Goal: Task Accomplishment & Management: Manage account settings

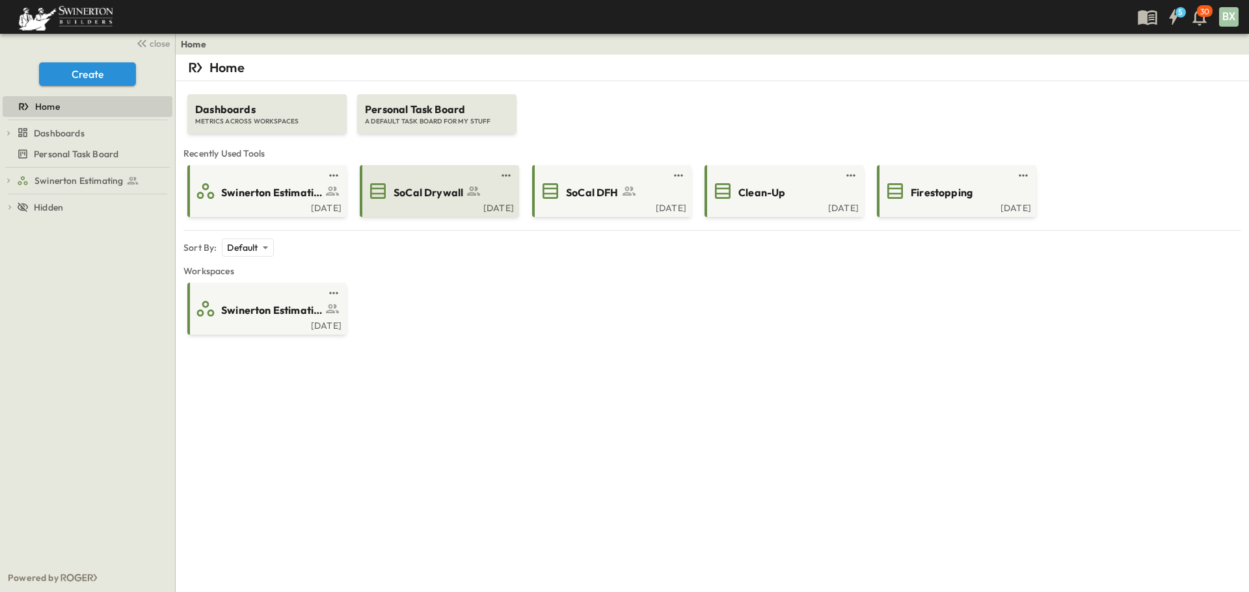
click at [424, 203] on div "[DATE]" at bounding box center [438, 207] width 152 height 10
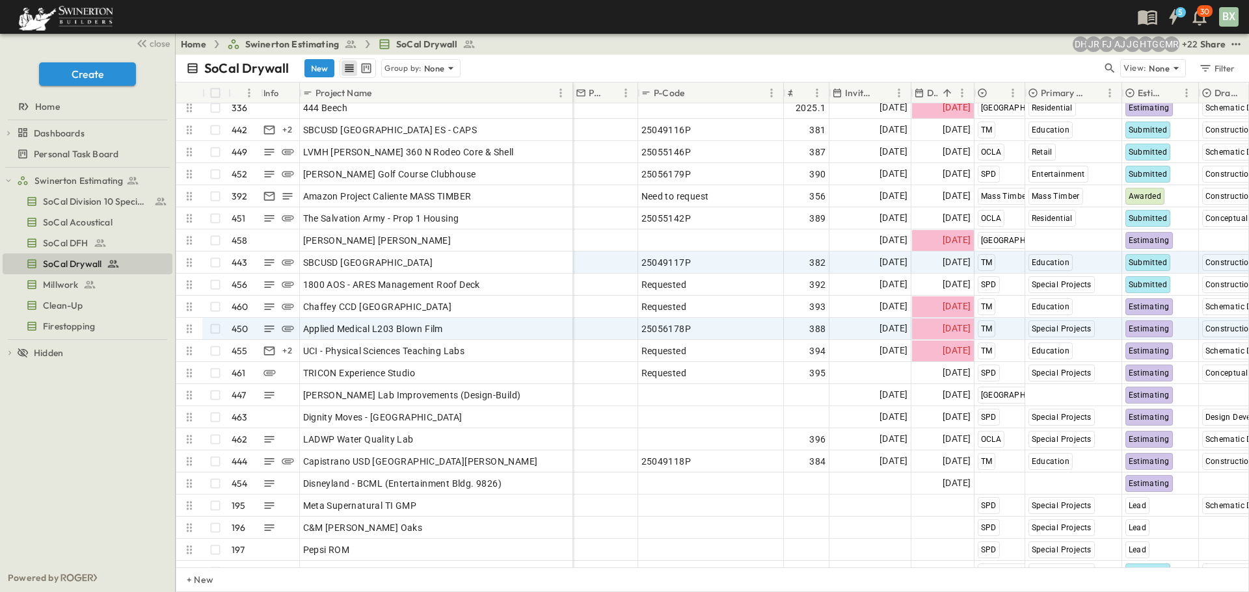
scroll to position [9654, 0]
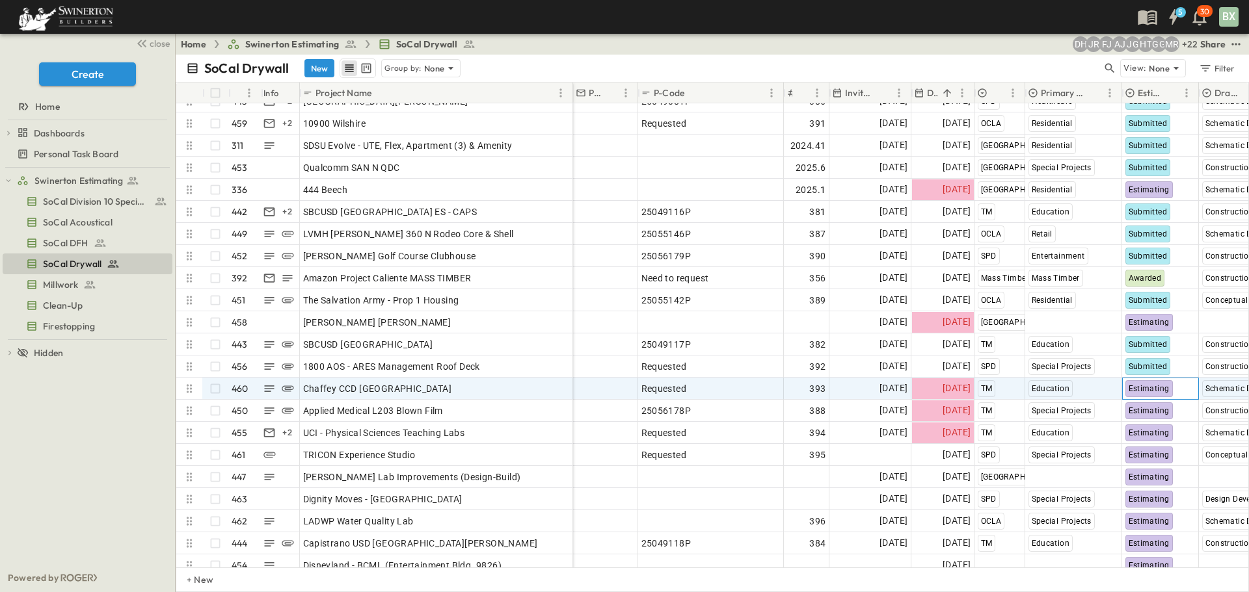
click at [1141, 389] on span "Estimating" at bounding box center [1148, 388] width 41 height 9
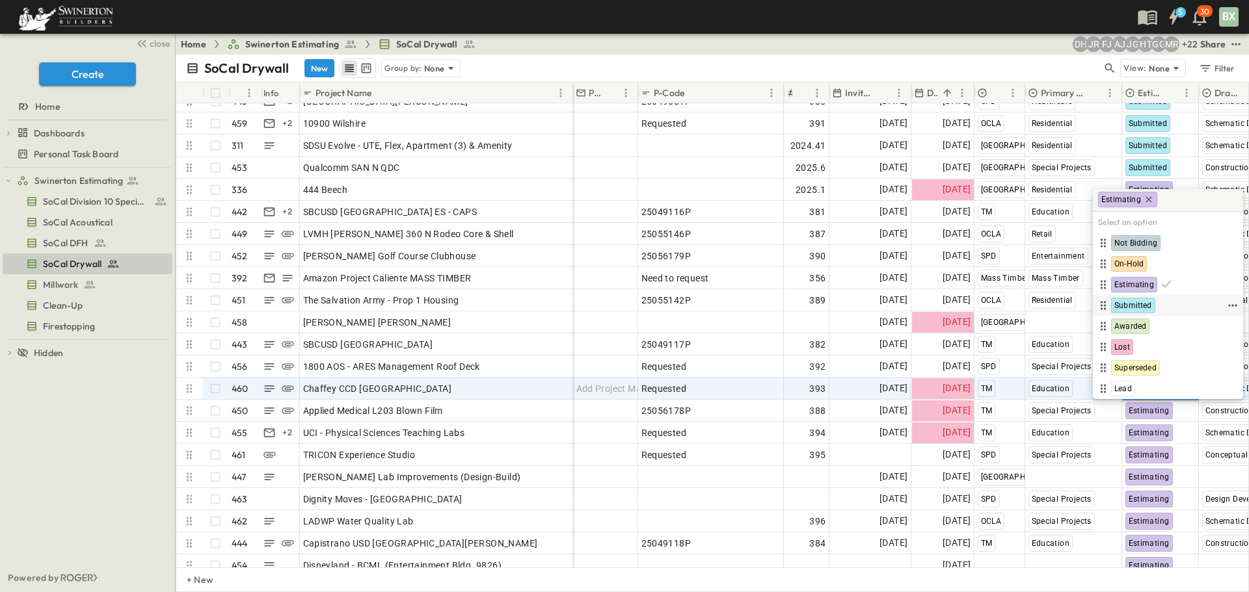
click at [1133, 304] on span "Submitted" at bounding box center [1133, 305] width 38 height 10
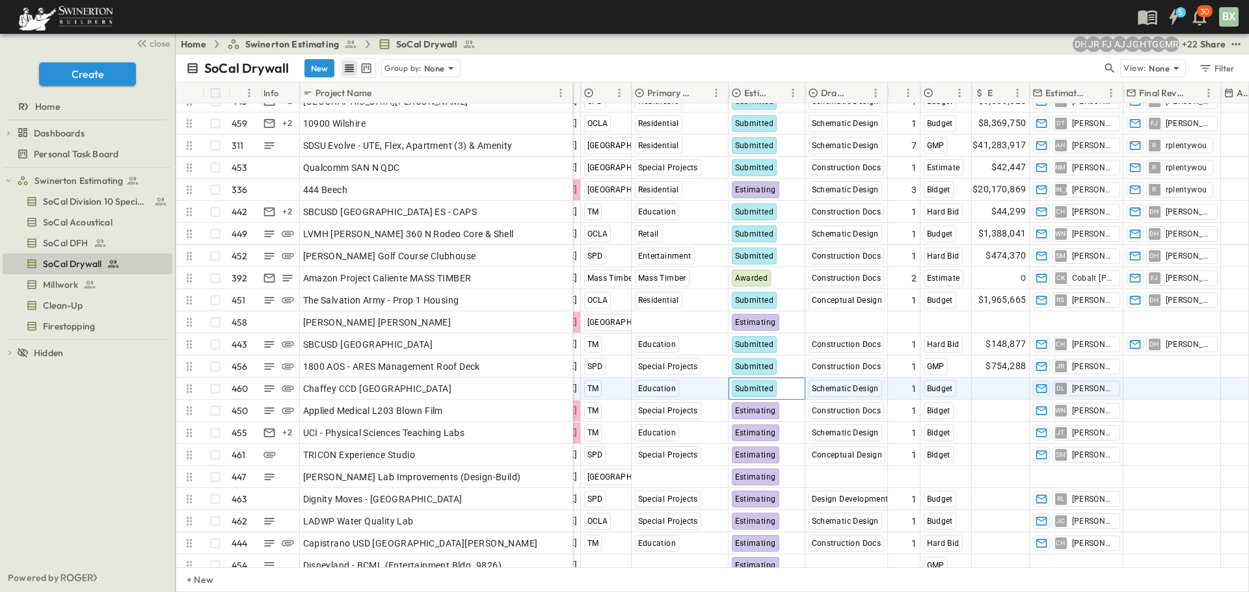
scroll to position [9654, 401]
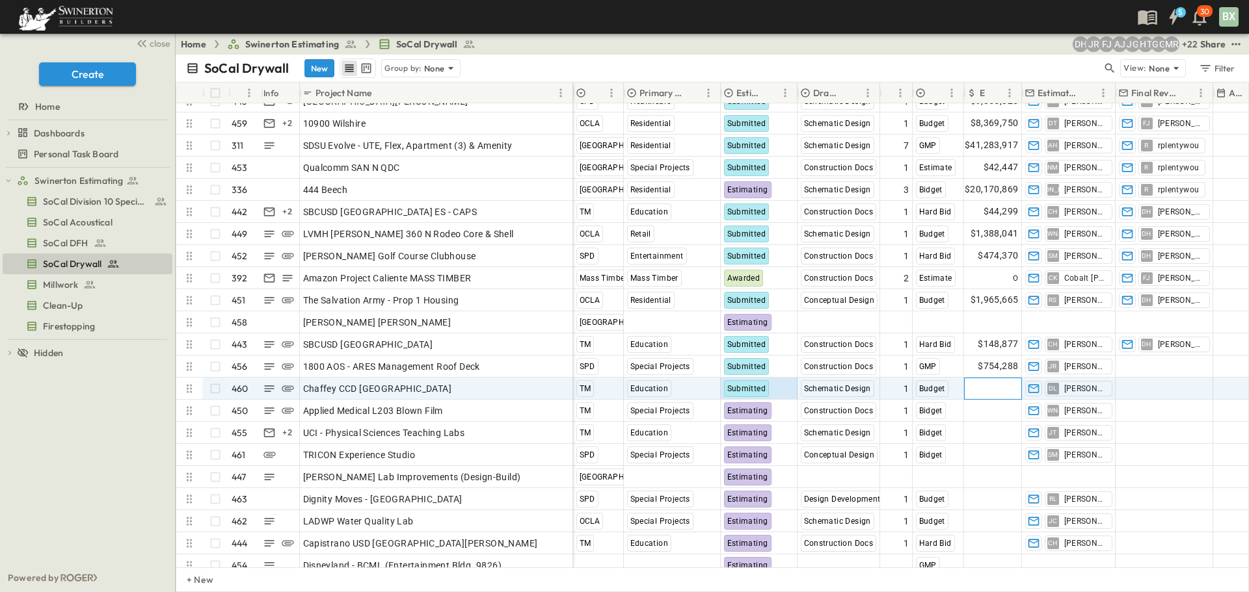
click at [985, 386] on span "Add Amount" at bounding box center [991, 388] width 53 height 13
click at [991, 392] on input "text" at bounding box center [995, 388] width 40 height 13
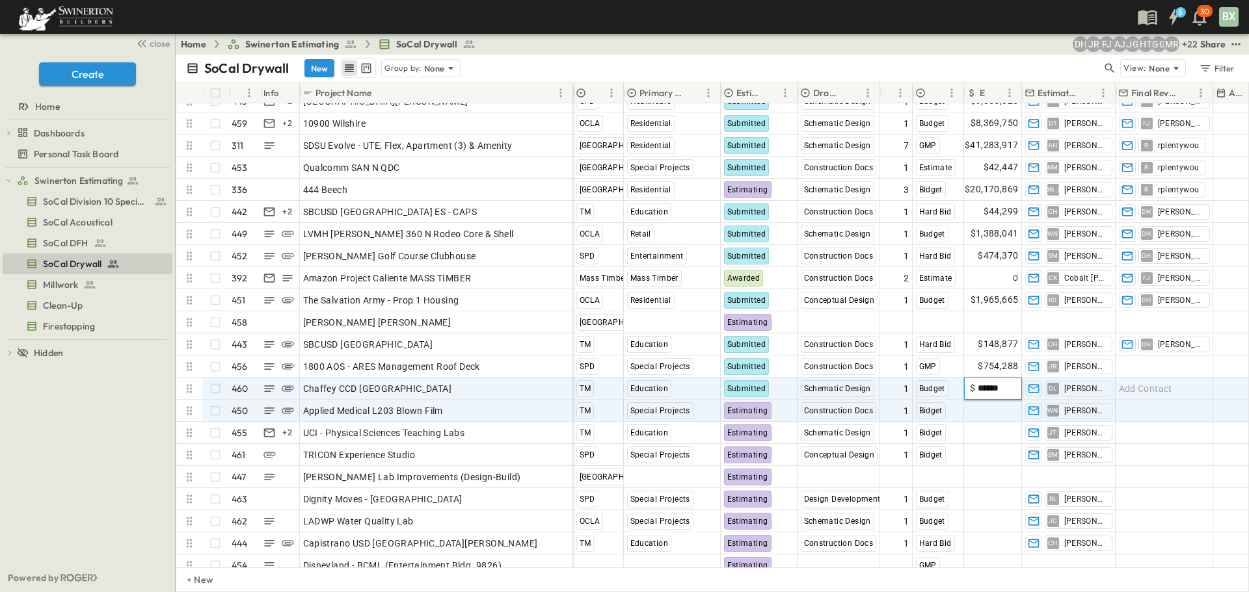
type input "*******"
click at [1153, 395] on span "Add Contact" at bounding box center [1145, 388] width 53 height 13
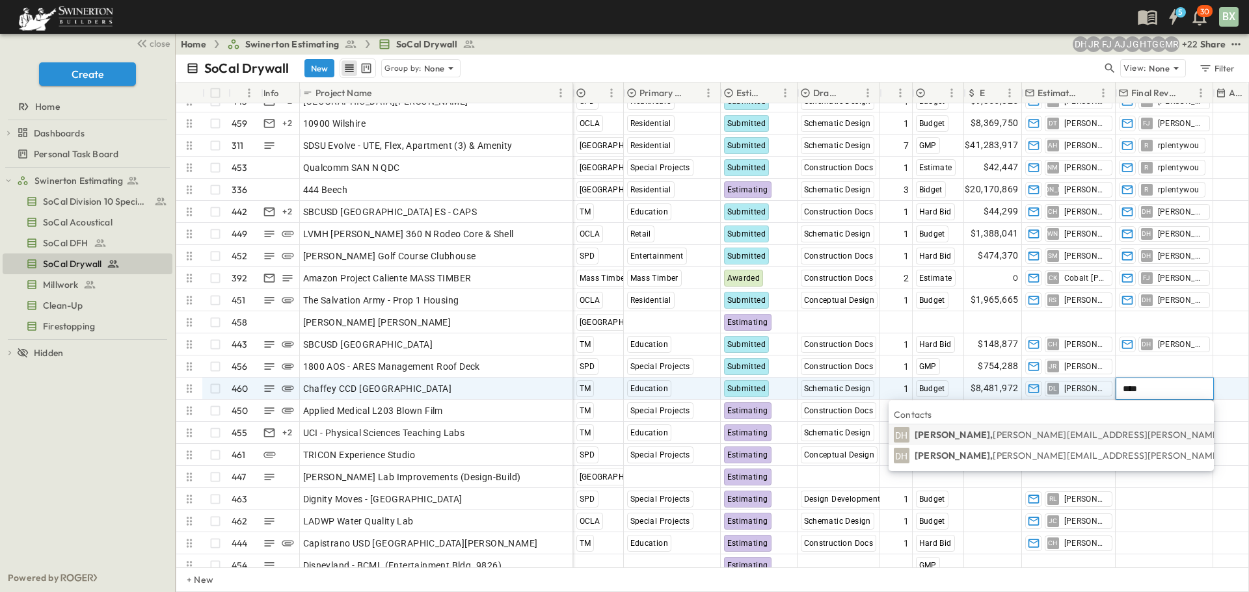
type input "****"
drag, startPoint x: 1116, startPoint y: 436, endPoint x: 1119, endPoint y: 466, distance: 30.0
click at [1116, 436] on span "[PERSON_NAME][EMAIL_ADDRESS][PERSON_NAME][PERSON_NAME][DOMAIN_NAME]" at bounding box center [1180, 435] width 377 height 12
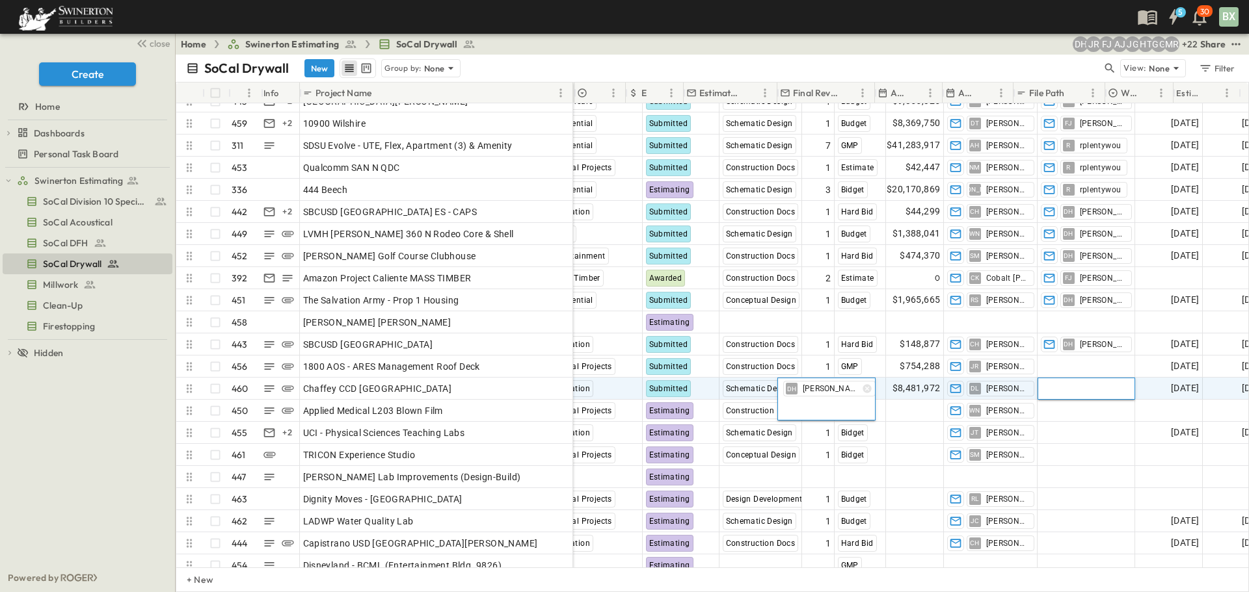
scroll to position [9654, 739]
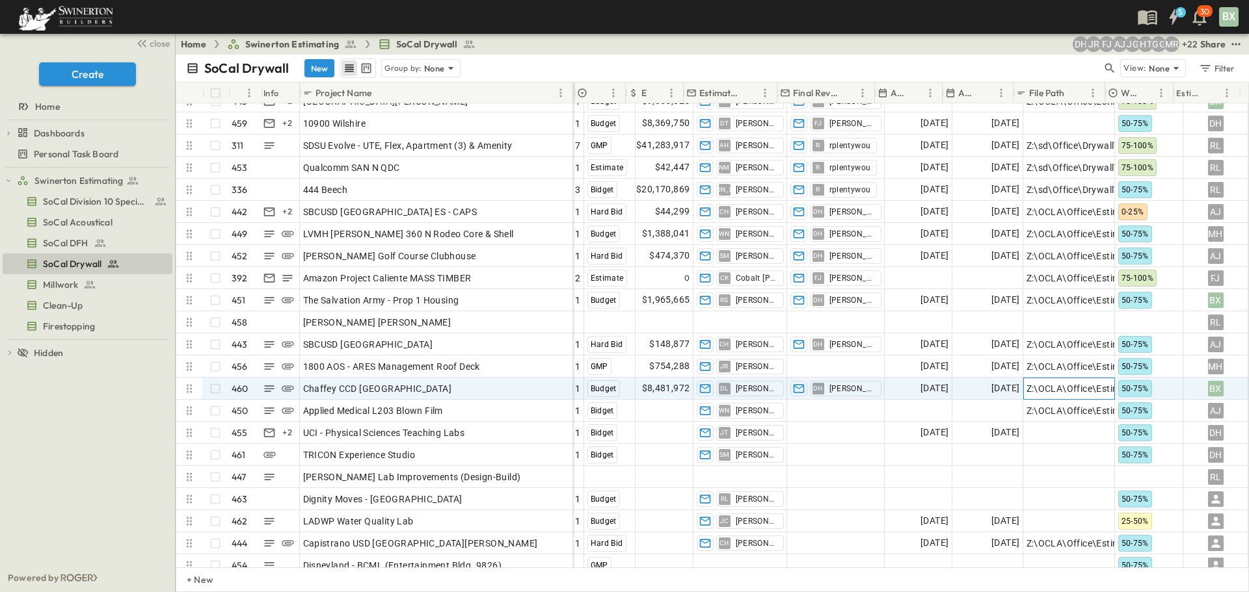
click at [991, 392] on span "[DATE]" at bounding box center [1005, 388] width 28 height 15
click at [927, 391] on span "[DATE]" at bounding box center [934, 388] width 28 height 15
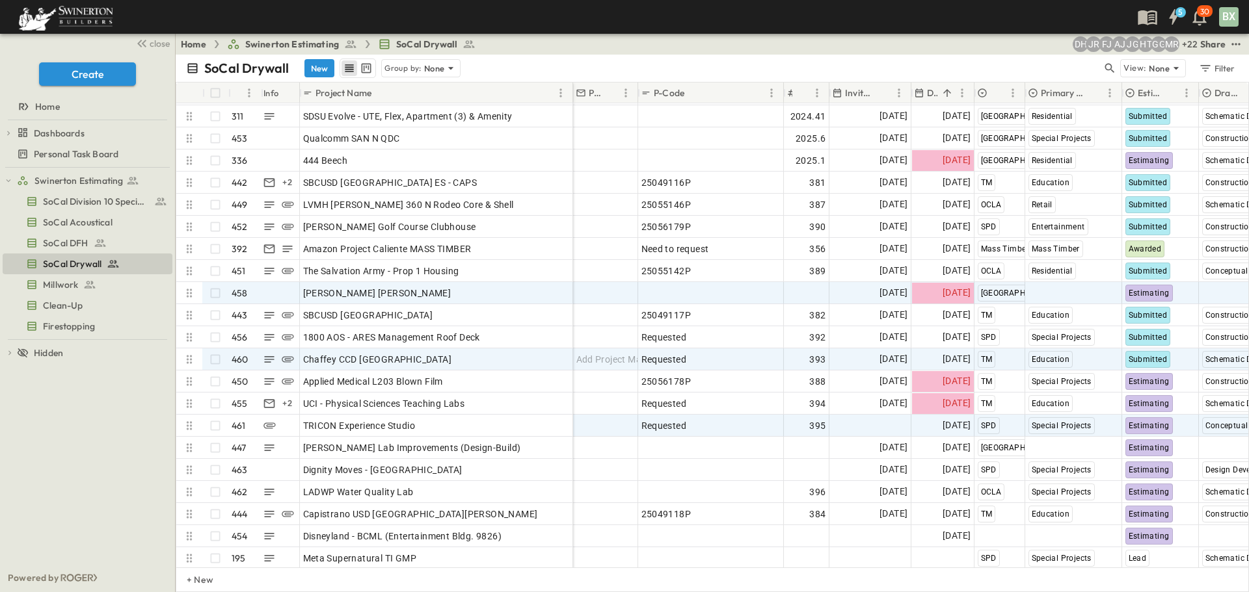
scroll to position [9654, 0]
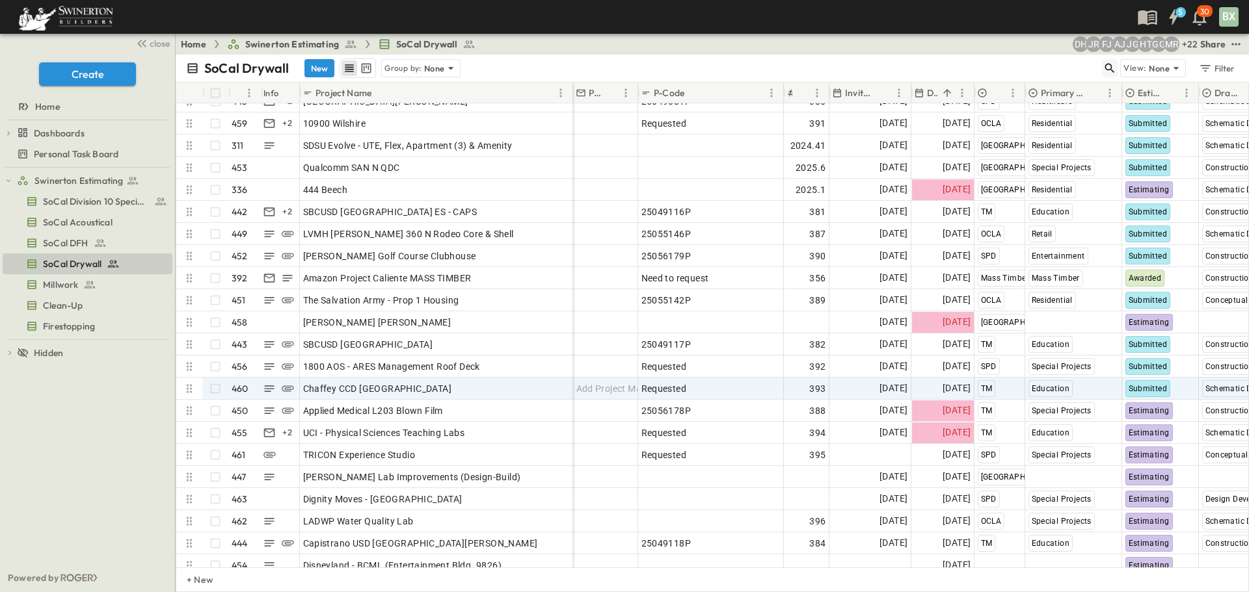
click at [1113, 64] on icon "button" at bounding box center [1109, 68] width 13 height 13
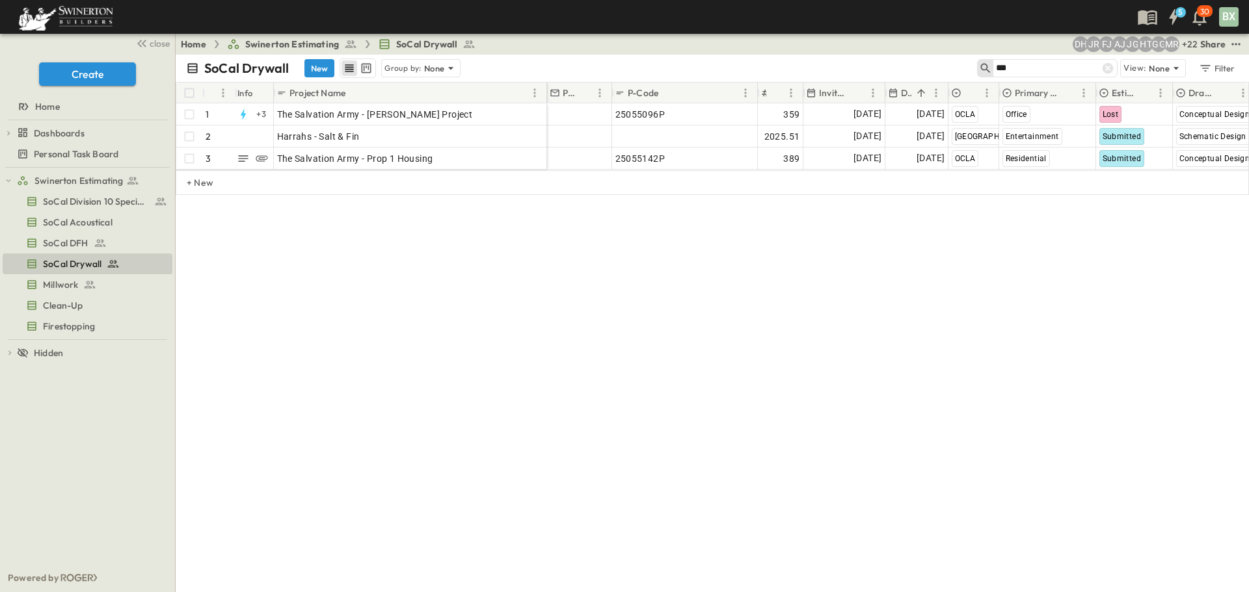
scroll to position [0, 0]
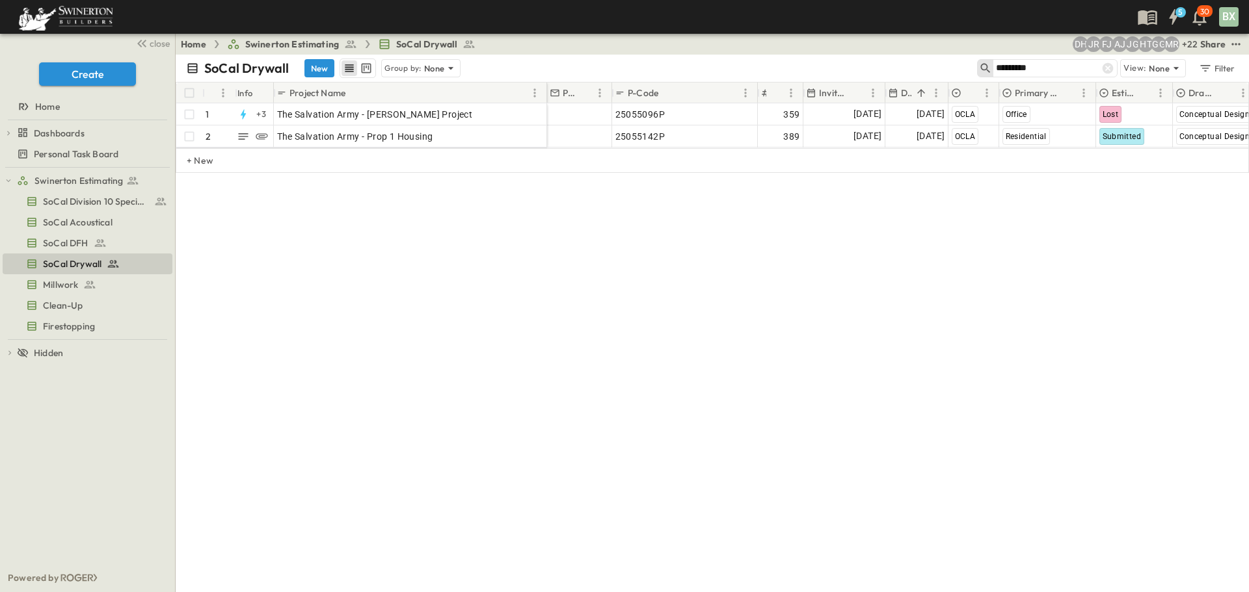
drag, startPoint x: 1047, startPoint y: 68, endPoint x: 888, endPoint y: 67, distance: 158.7
click at [889, 66] on div "SoCal Drywall New Group by: None ********* View: None Filter" at bounding box center [712, 68] width 1073 height 27
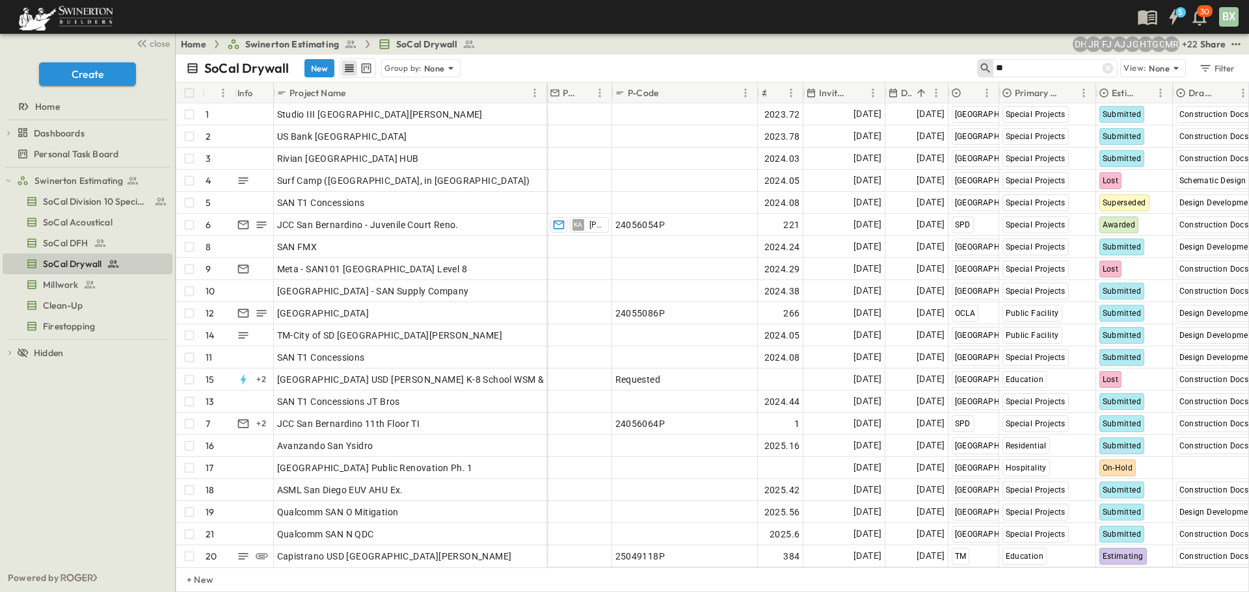
type input "*"
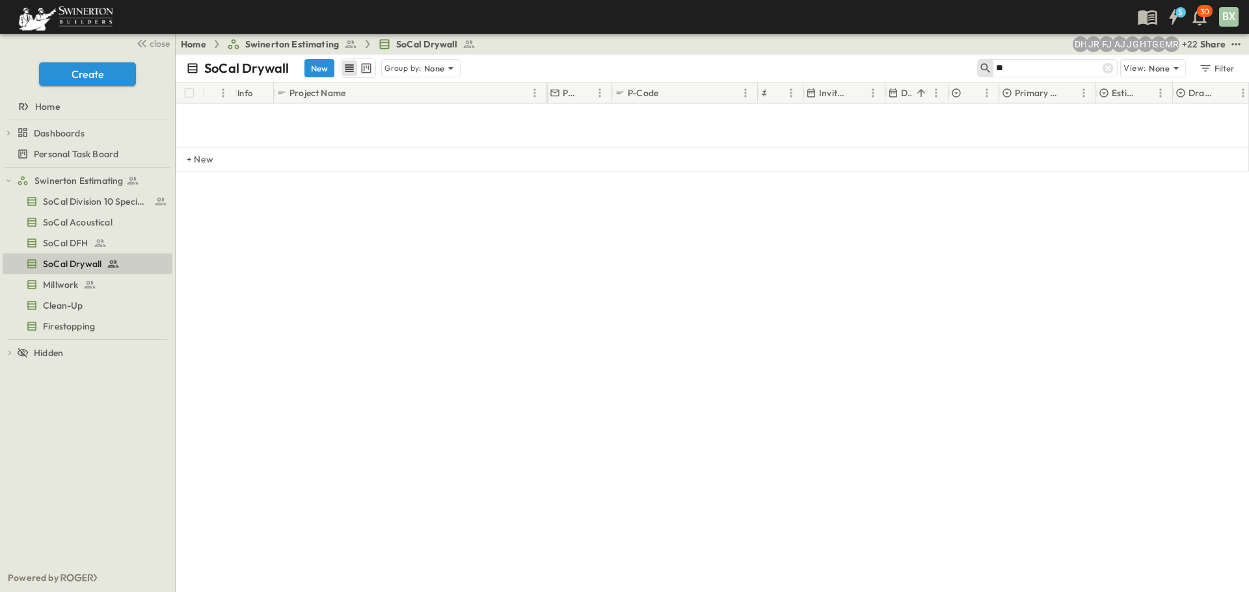
type input "*"
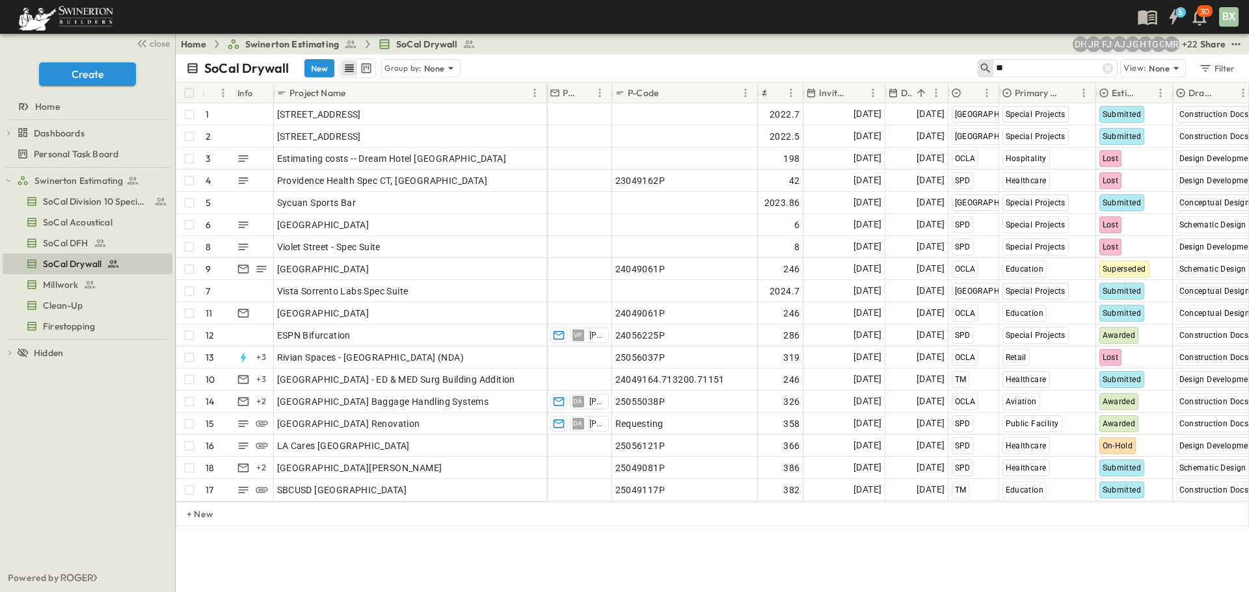
type input "*"
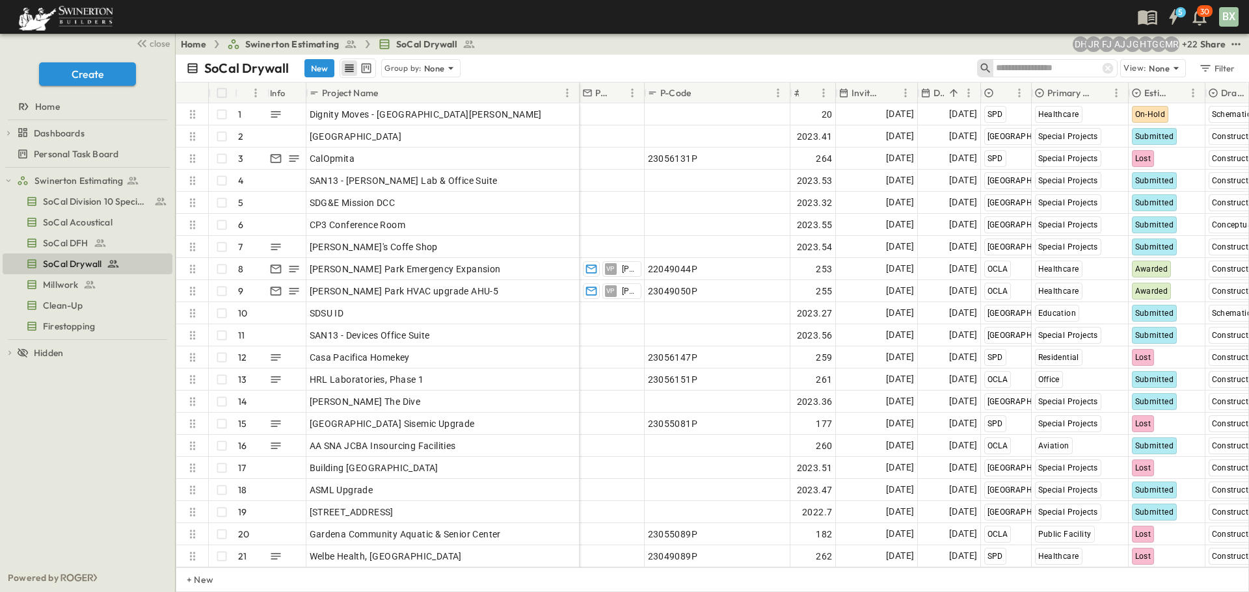
click at [1053, 70] on input "text" at bounding box center [1041, 68] width 91 height 19
paste input "**********"
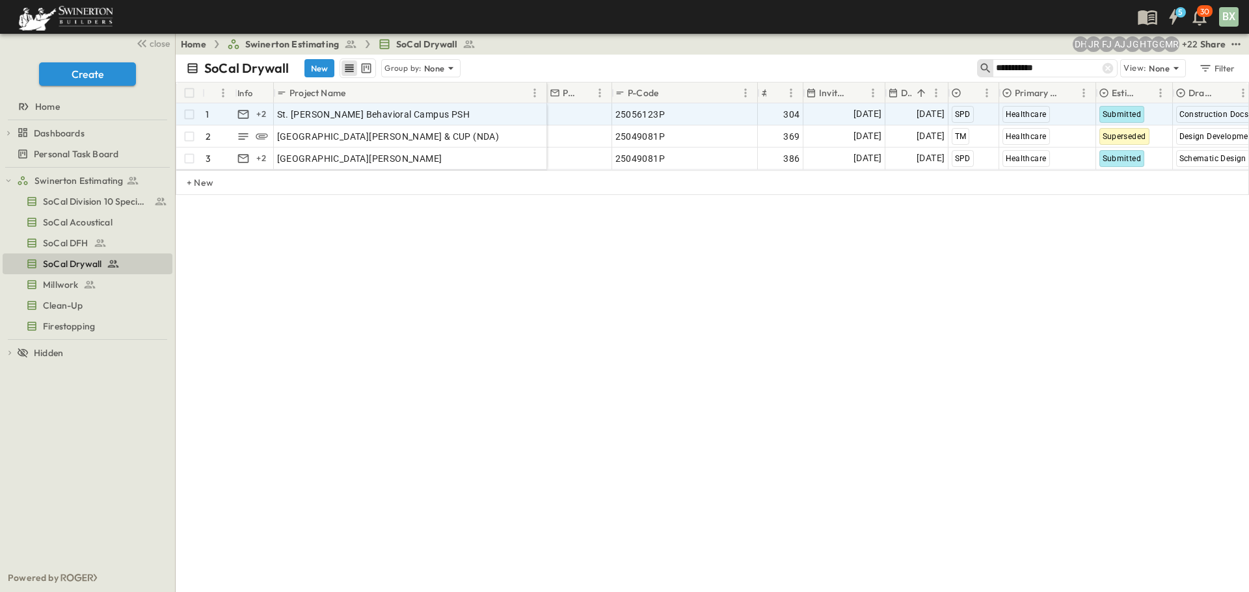
type input "**********"
click at [702, 115] on div "25056123P" at bounding box center [684, 114] width 139 height 18
click at [479, 116] on div "St. [PERSON_NAME] Behavioral Campus PSH" at bounding box center [410, 114] width 267 height 18
click at [531, 113] on p "OPEN" at bounding box center [533, 112] width 22 height 10
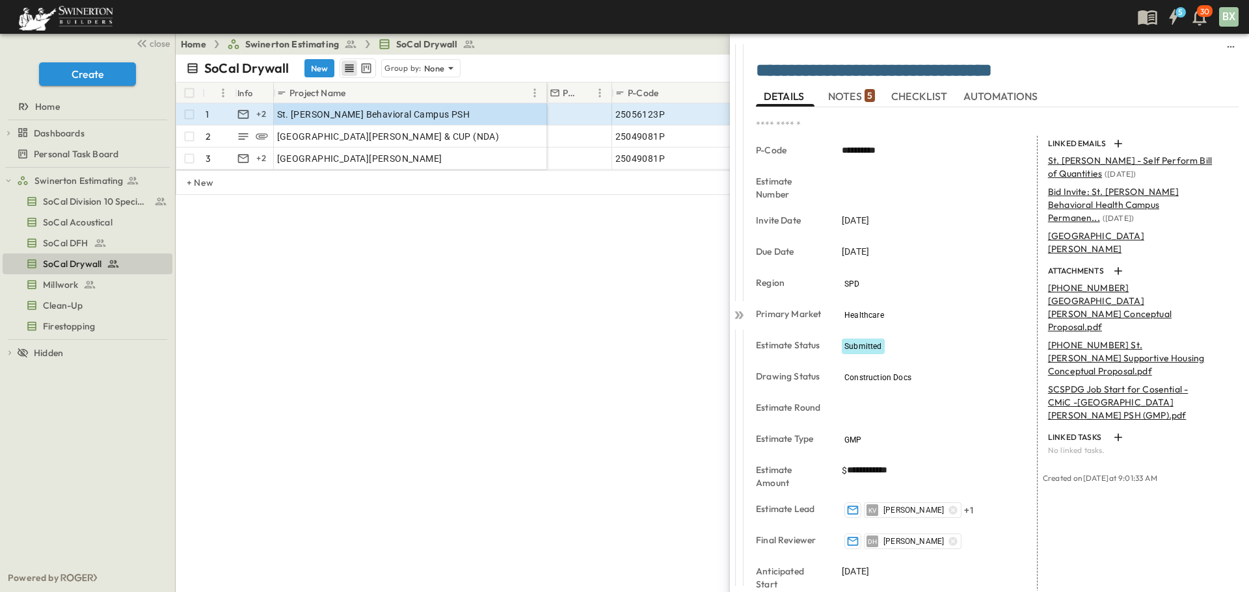
click at [845, 95] on span "NOTES 5" at bounding box center [851, 96] width 47 height 12
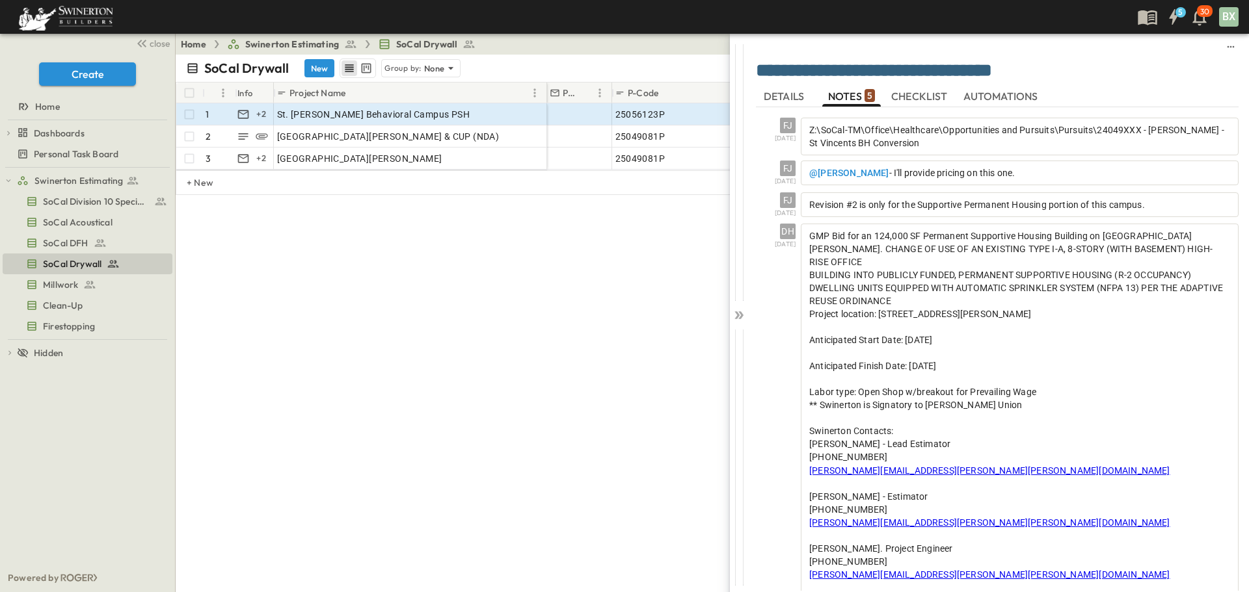
click at [782, 96] on span "DETAILS" at bounding box center [785, 96] width 43 height 12
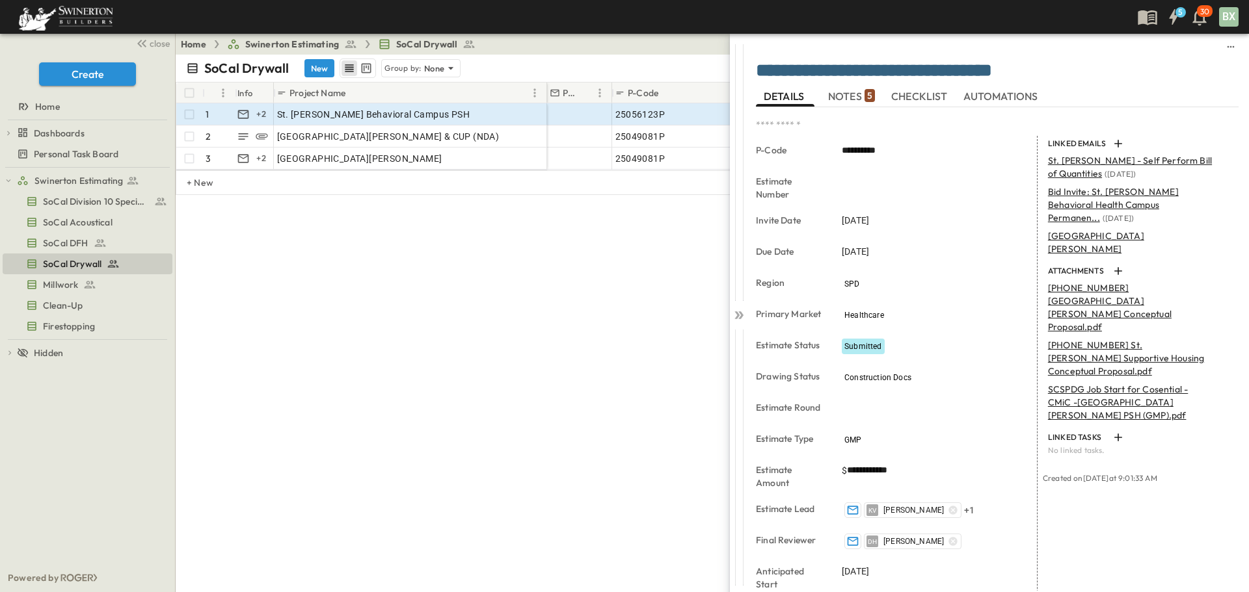
scroll to position [245, 0]
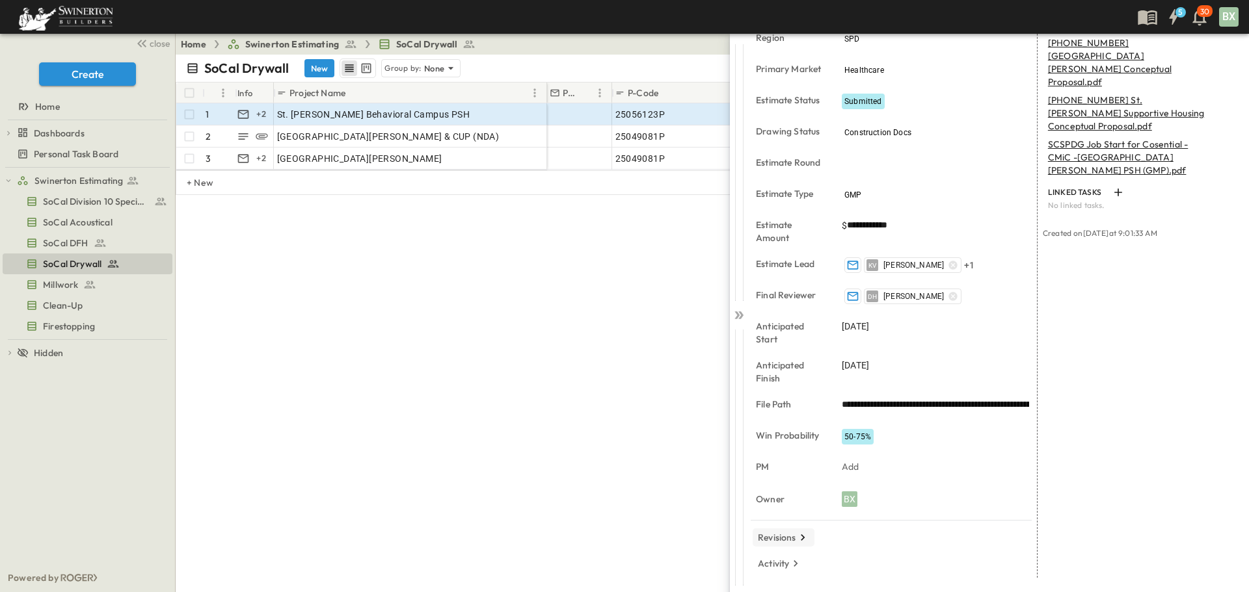
click at [801, 540] on icon "button" at bounding box center [802, 537] width 13 height 13
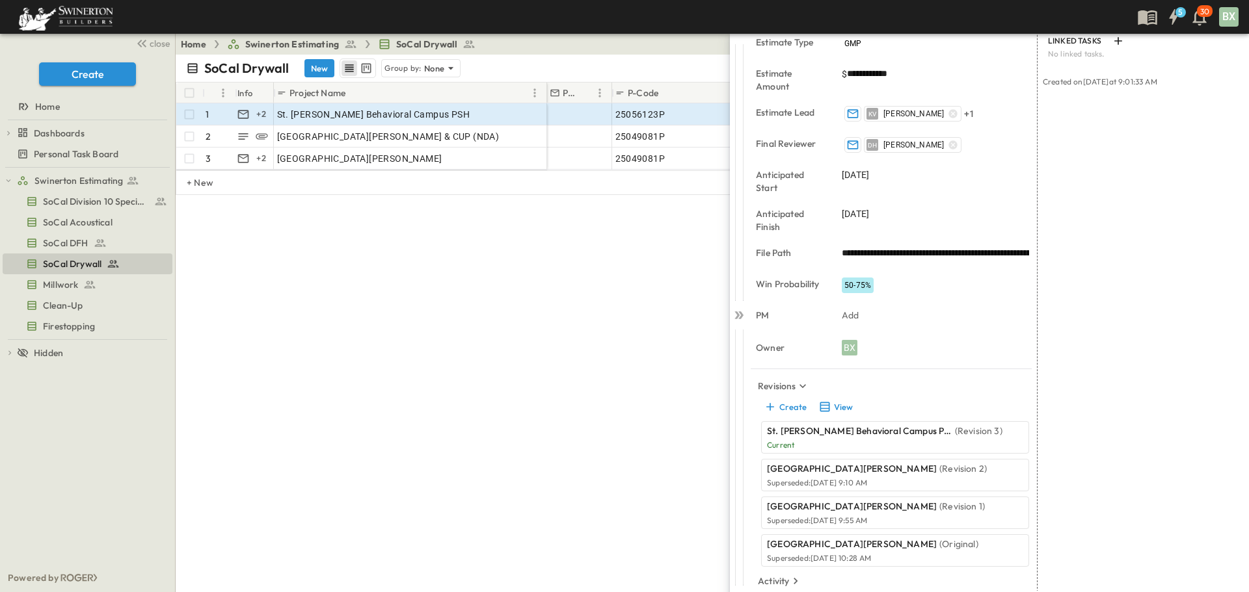
scroll to position [414, 0]
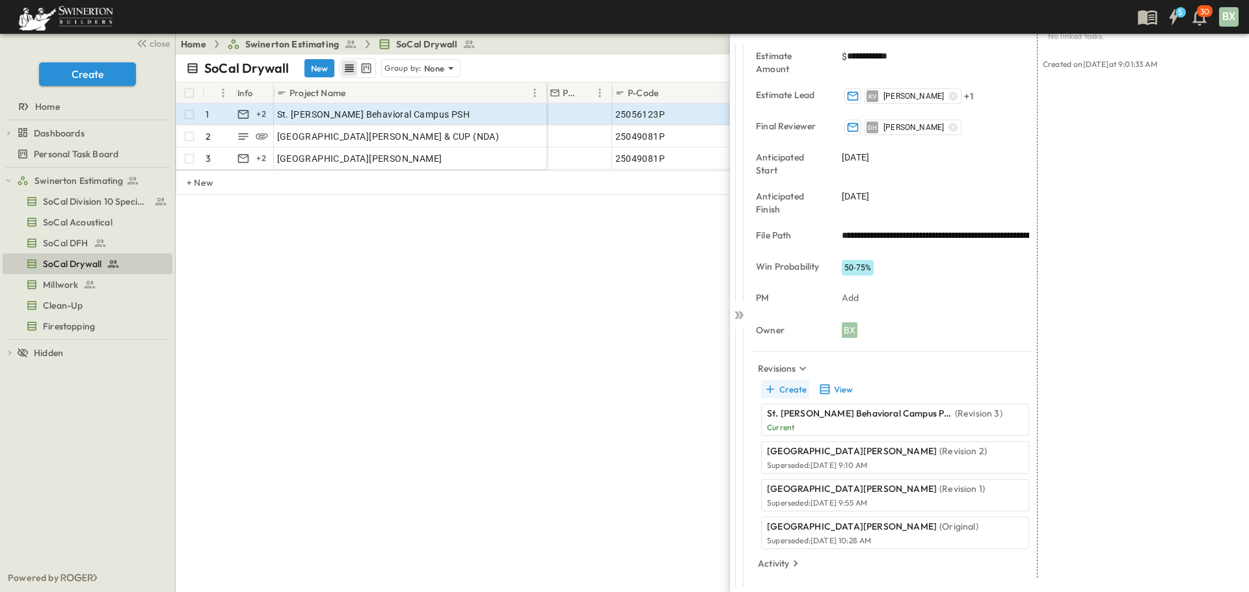
click at [786, 392] on button "Create" at bounding box center [785, 389] width 48 height 18
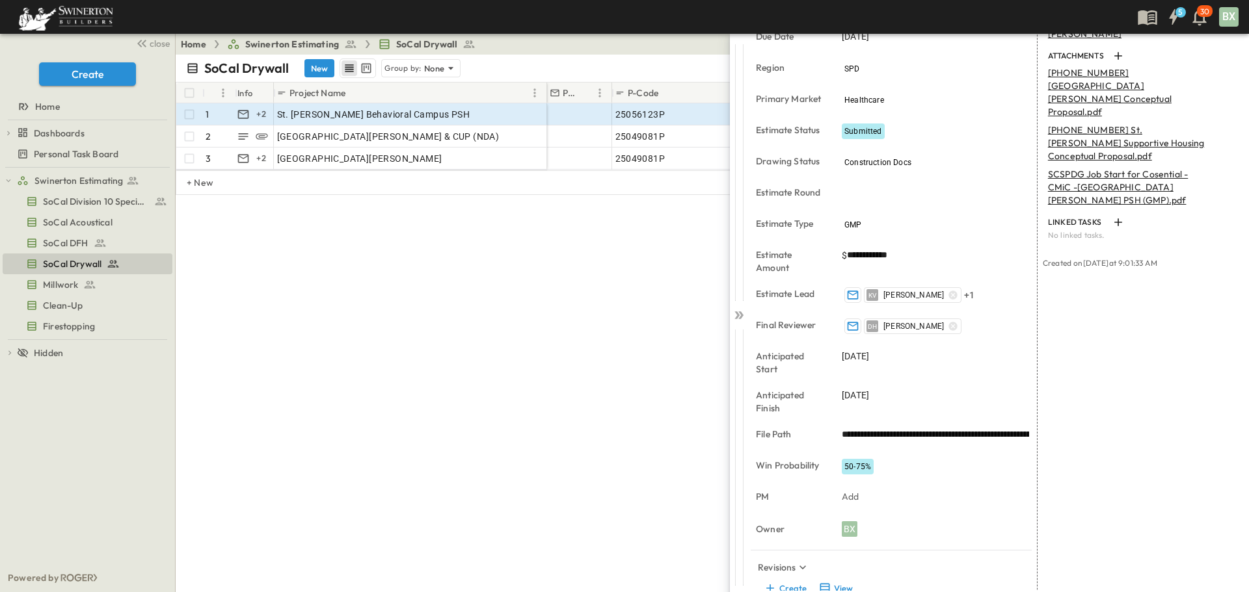
scroll to position [154, 0]
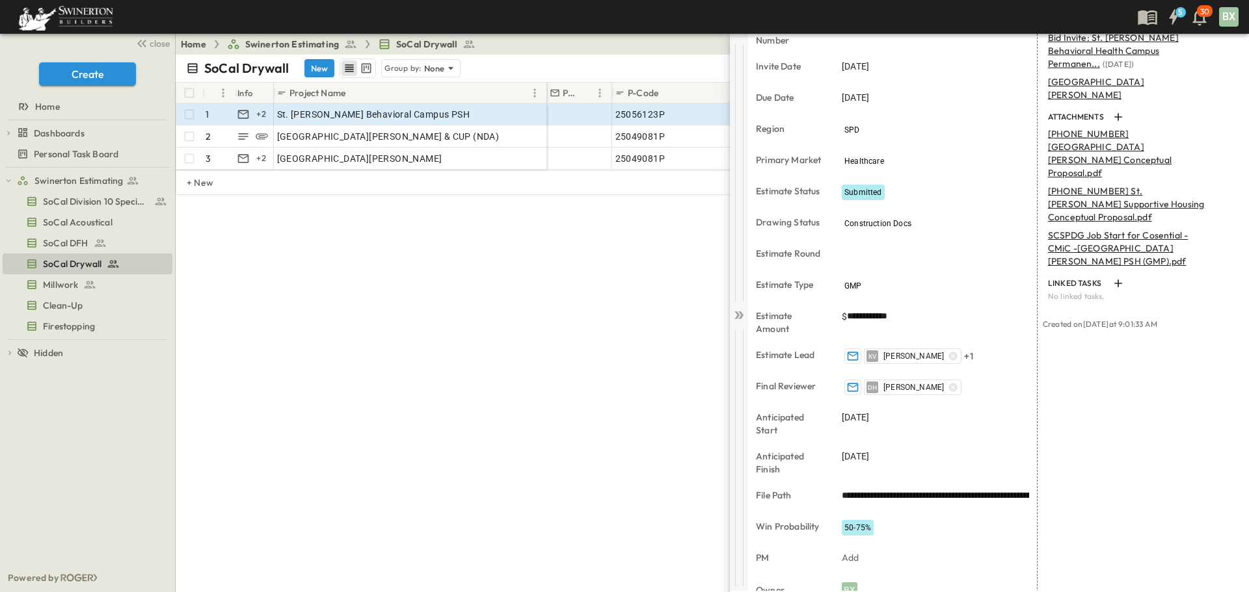
click at [736, 317] on icon at bounding box center [736, 316] width 5 height 8
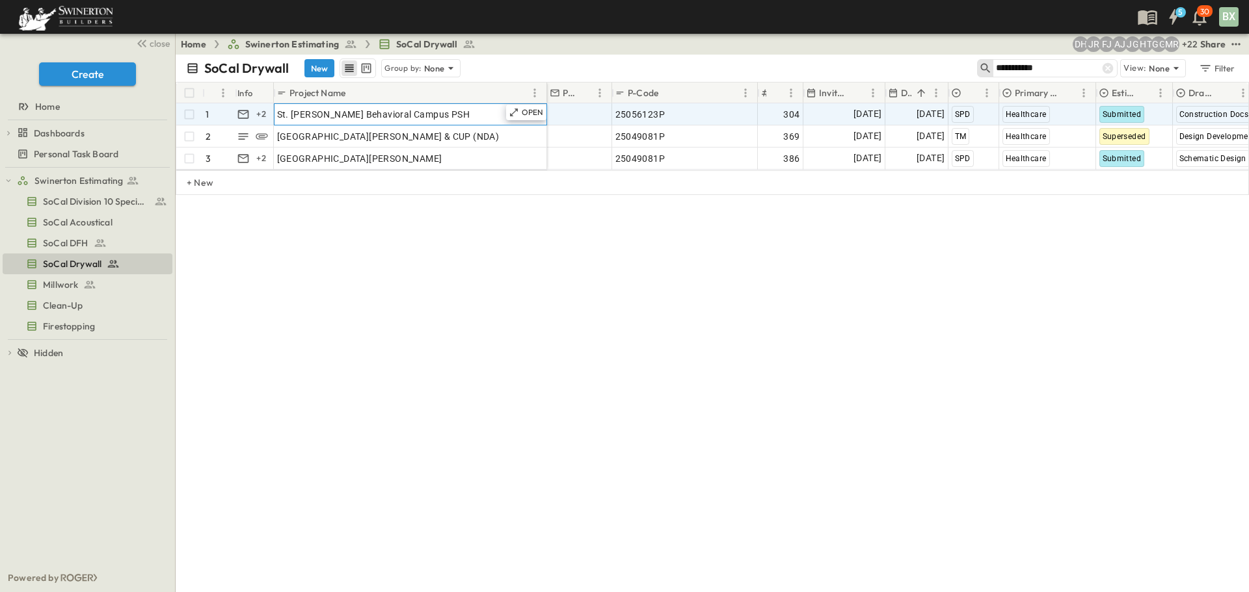
click at [468, 113] on div "St. [PERSON_NAME] Behavioral Campus PSH" at bounding box center [410, 114] width 267 height 18
click at [516, 109] on icon at bounding box center [514, 113] width 8 height 8
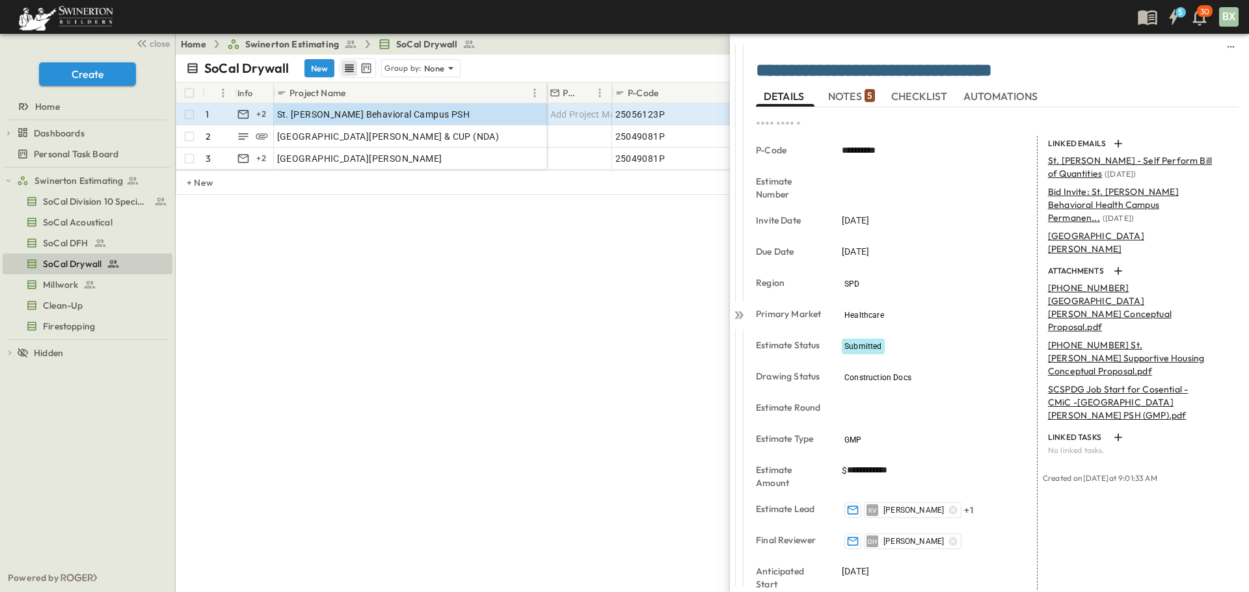
click at [850, 100] on span "NOTES 5" at bounding box center [851, 96] width 47 height 12
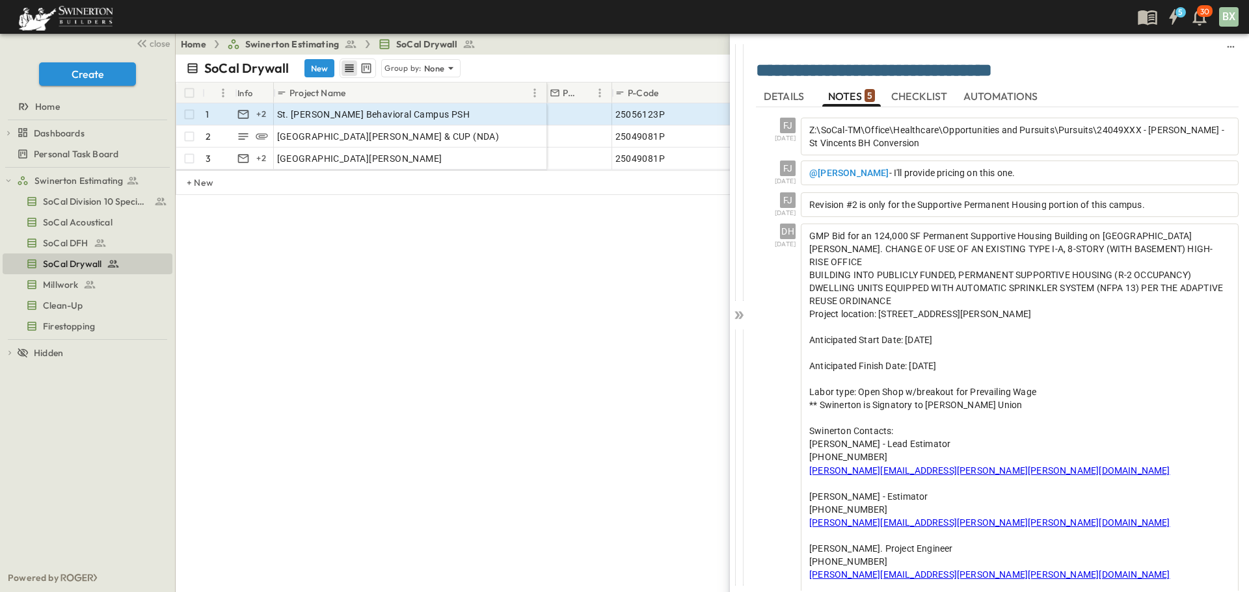
click at [784, 94] on span "DETAILS" at bounding box center [785, 96] width 43 height 12
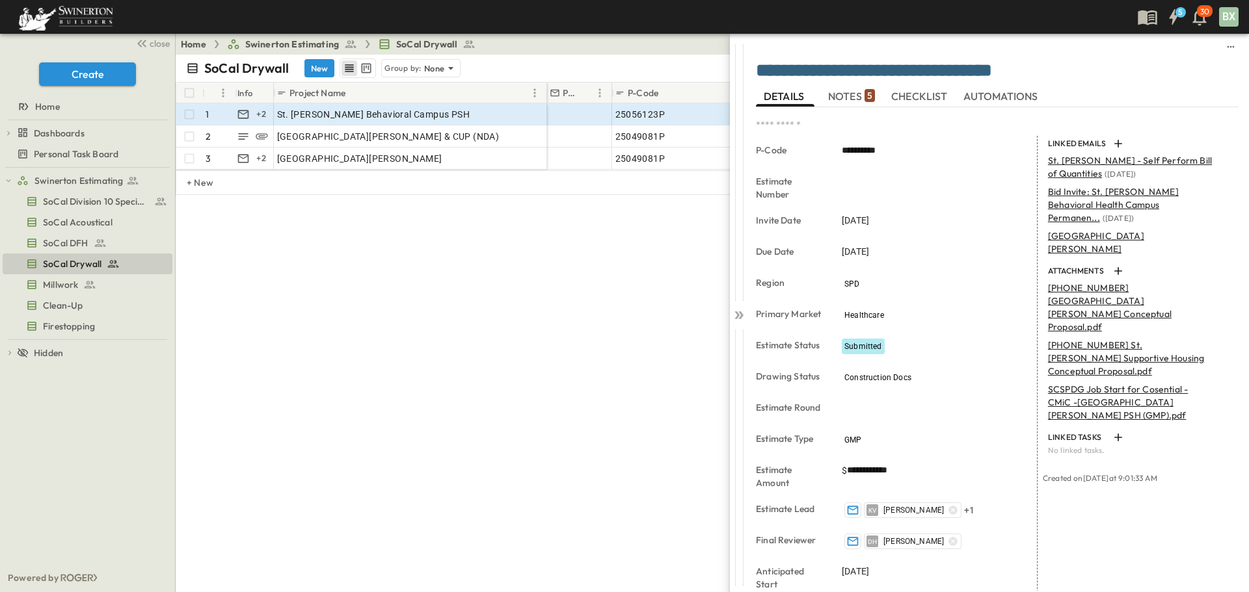
scroll to position [245, 0]
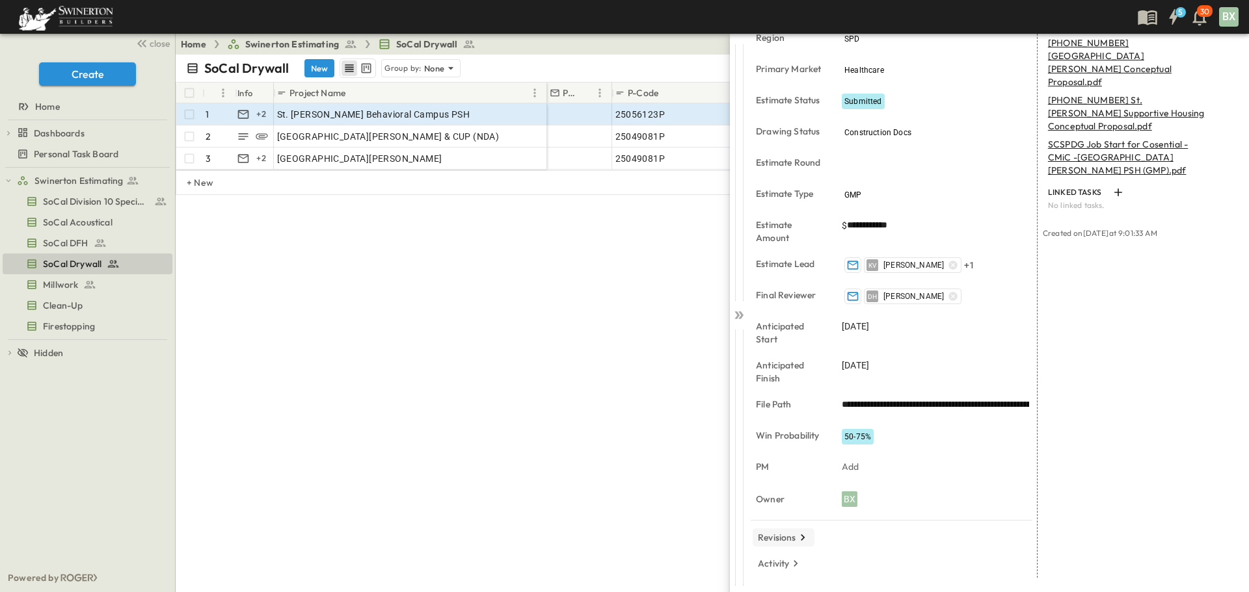
click at [800, 543] on icon "button" at bounding box center [802, 537] width 13 height 13
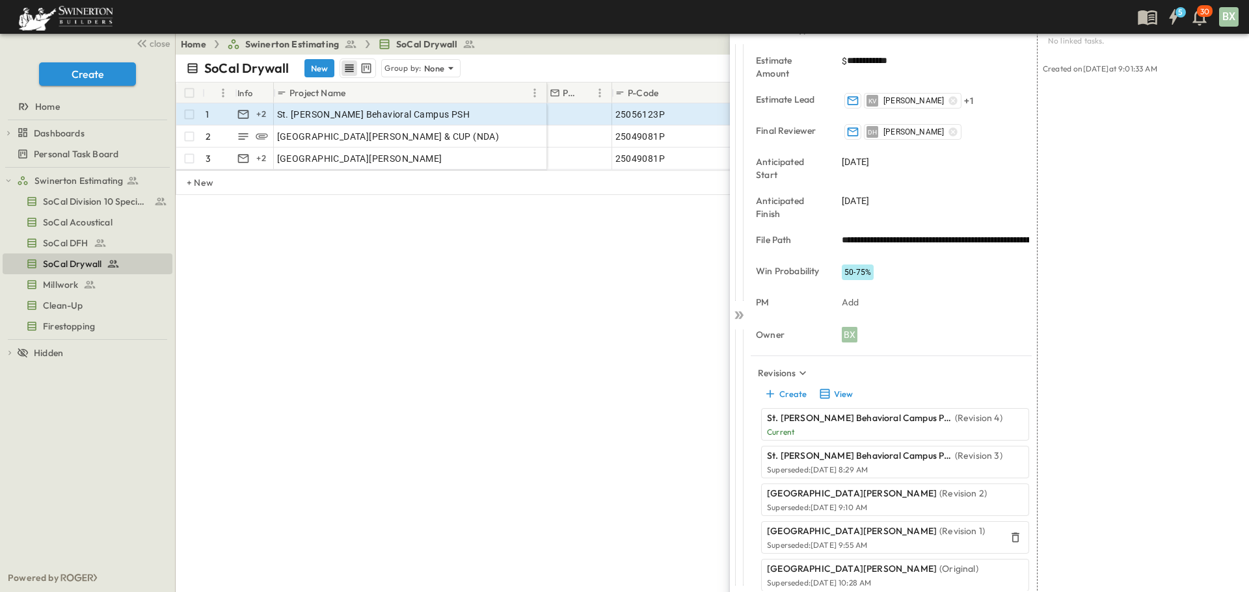
scroll to position [452, 0]
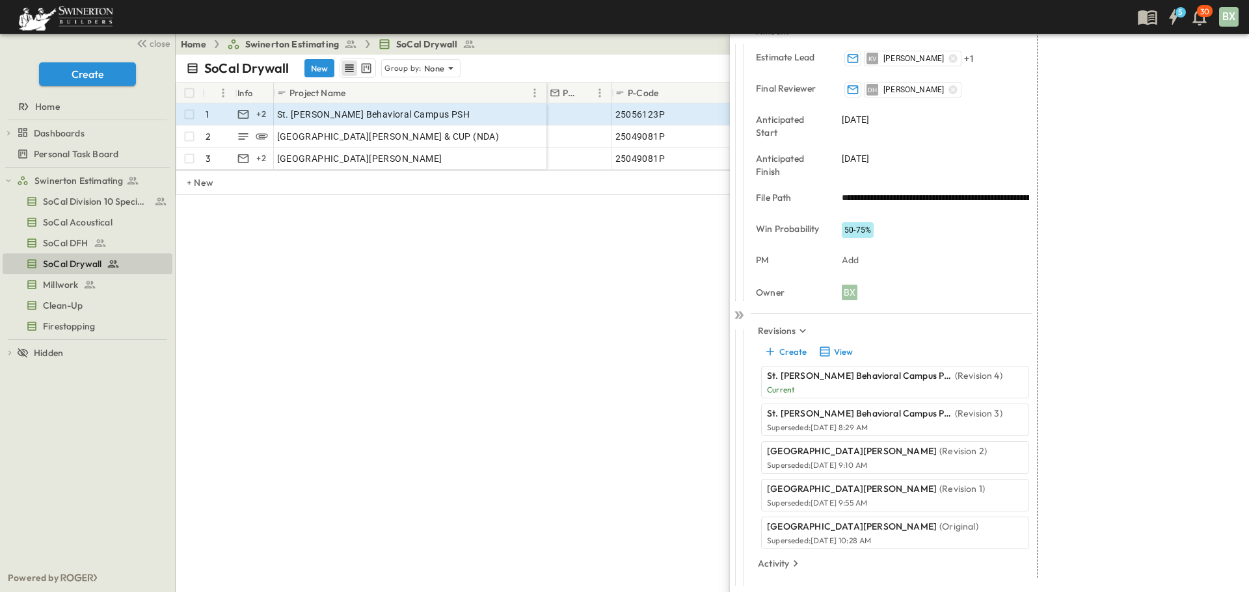
click at [888, 388] on p "Current" at bounding box center [884, 390] width 235 height 10
click at [841, 356] on button "View" at bounding box center [835, 352] width 42 height 18
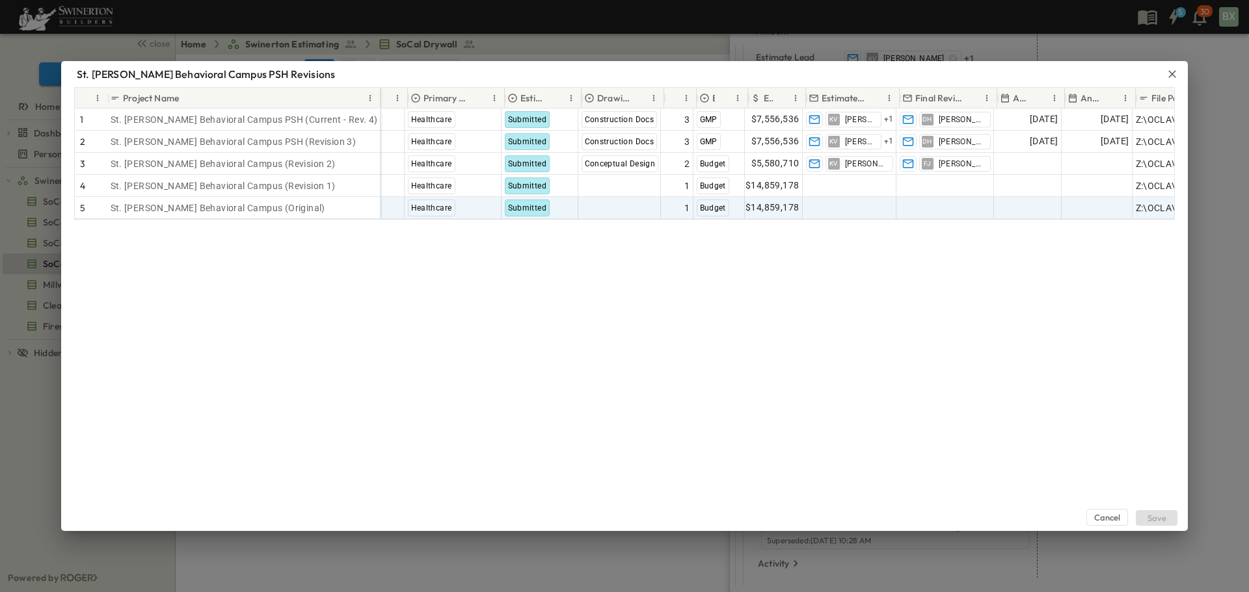
scroll to position [0, 425]
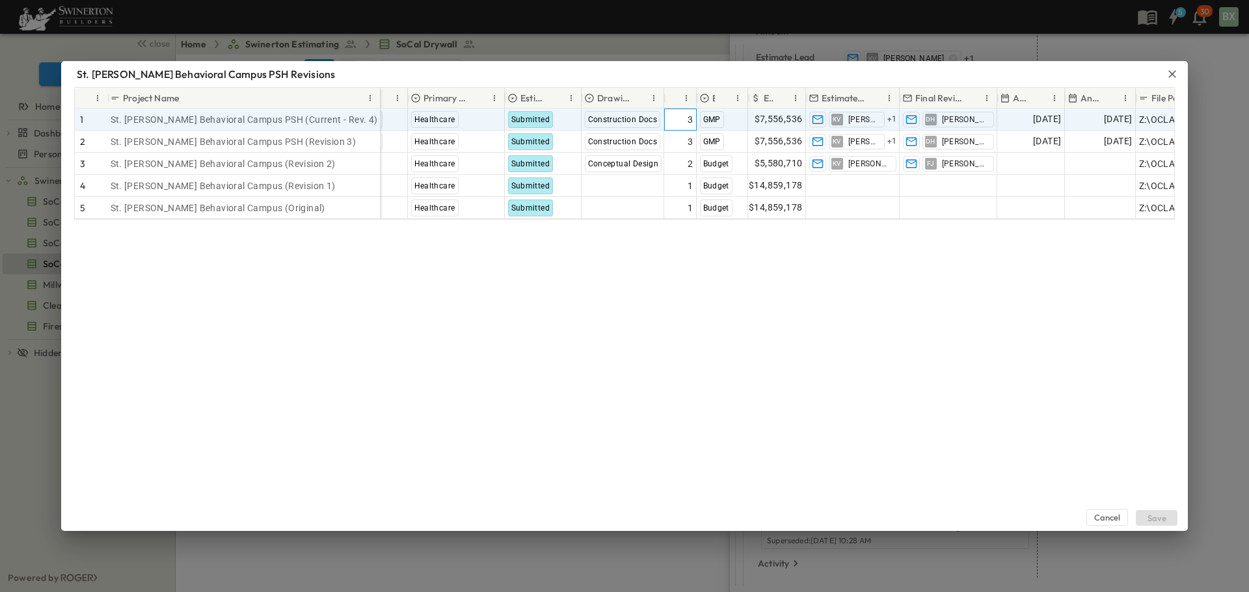
click at [687, 120] on div "3" at bounding box center [680, 120] width 26 height 18
drag, startPoint x: 680, startPoint y: 119, endPoint x: 663, endPoint y: 118, distance: 17.6
click at [663, 118] on div "Add Project Manager 25056123P 304 [DATE] [DATE] SPD Healthcare Submitted Constr…" at bounding box center [626, 120] width 1340 height 22
type input "*"
click at [689, 116] on input "*" at bounding box center [680, 119] width 31 height 16
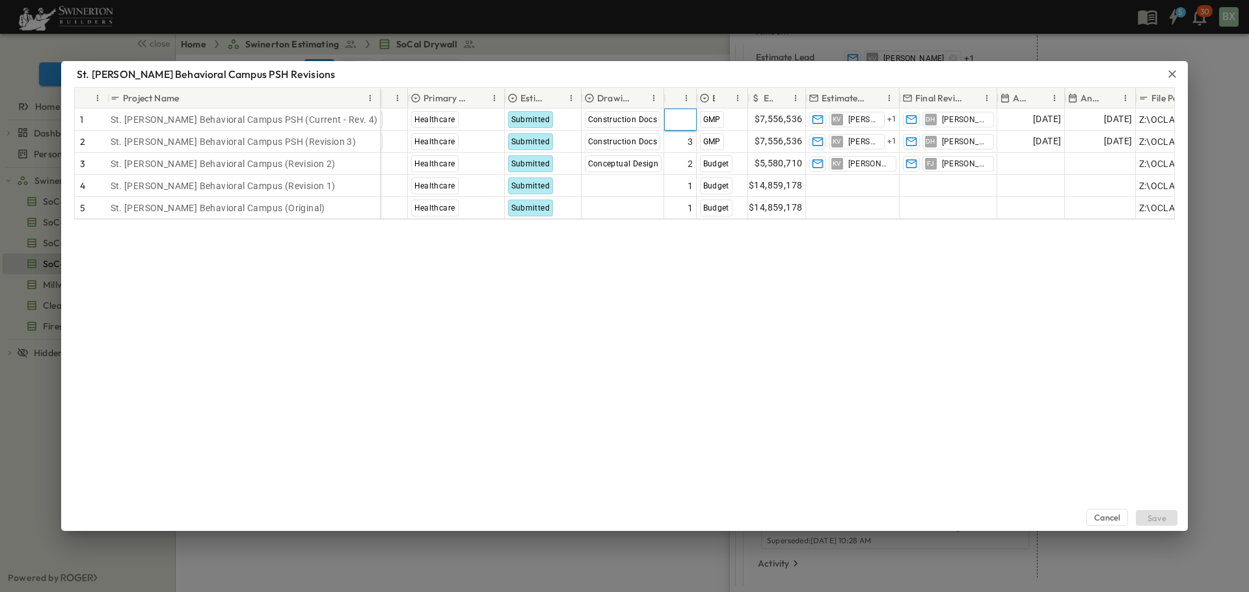
click at [858, 230] on div "Cancel Save" at bounding box center [624, 376] width 1126 height 312
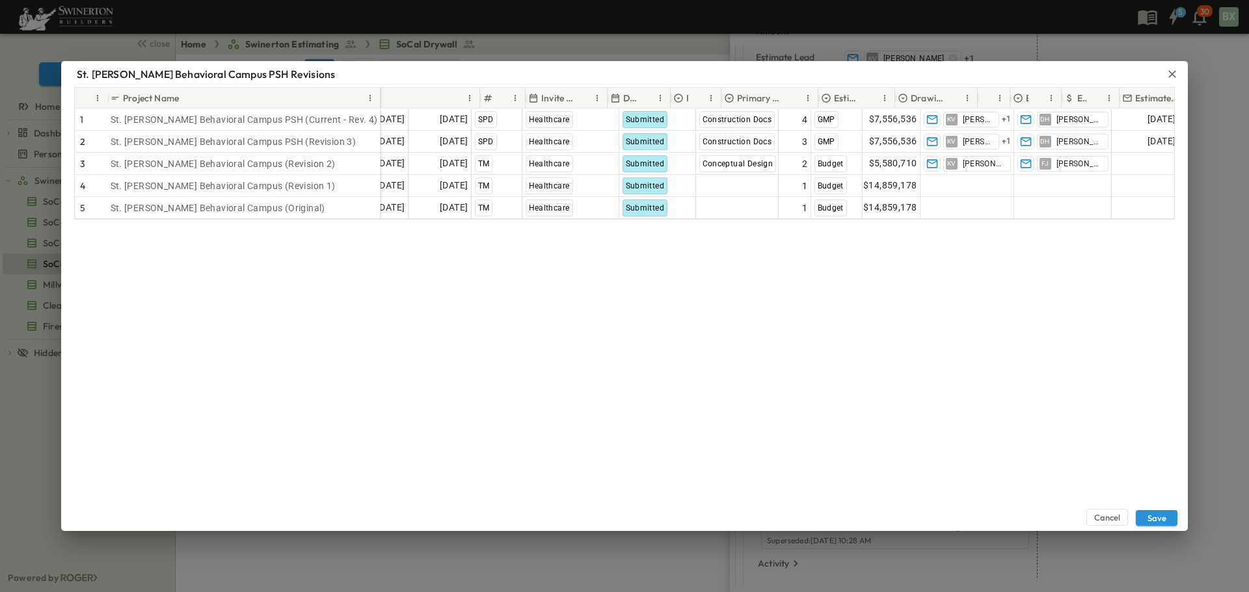
scroll to position [0, 111]
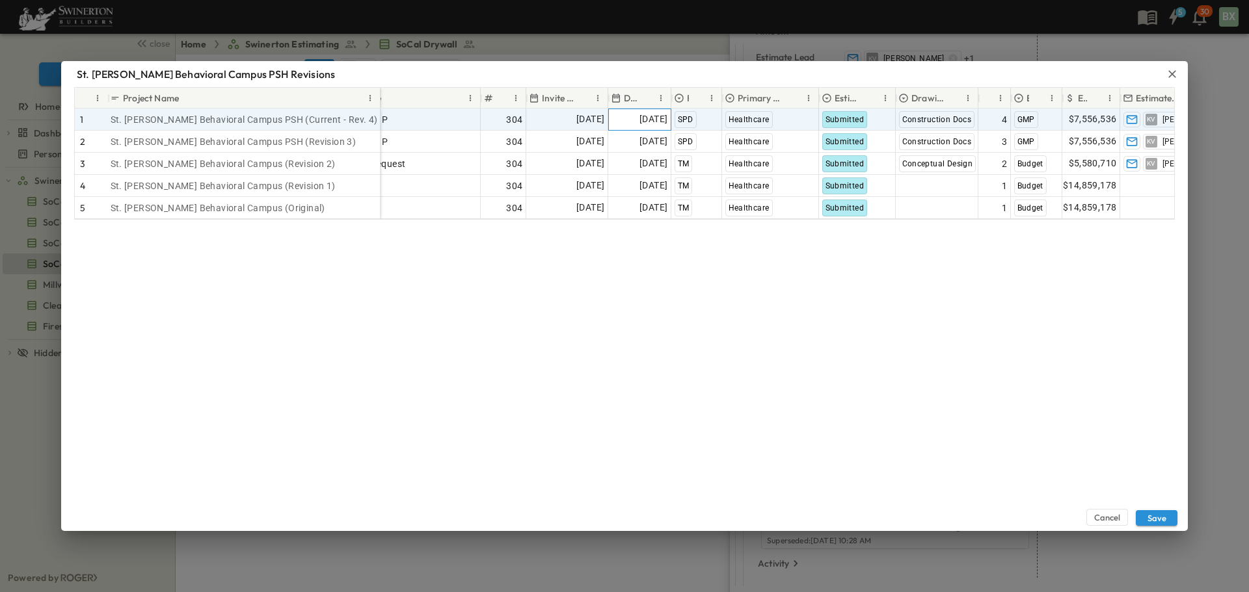
click at [639, 120] on span "[DATE]" at bounding box center [653, 119] width 28 height 15
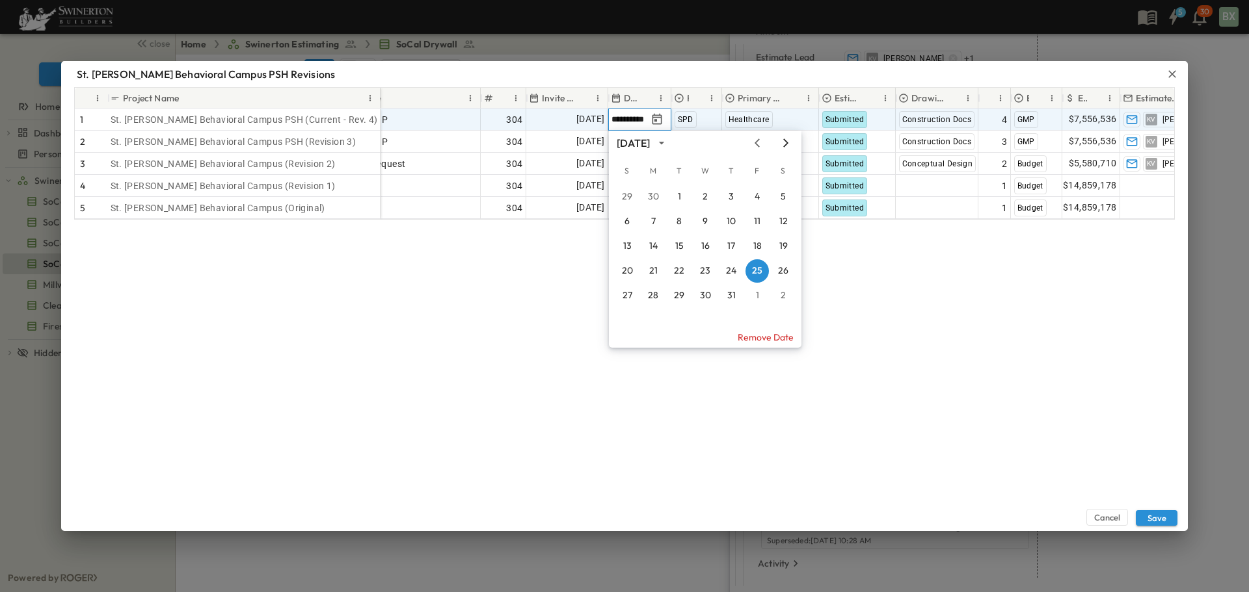
click at [780, 145] on icon "Next month" at bounding box center [786, 143] width 16 height 10
click at [782, 145] on icon "Next month" at bounding box center [786, 143] width 16 height 10
click at [758, 223] on button "10" at bounding box center [756, 221] width 23 height 23
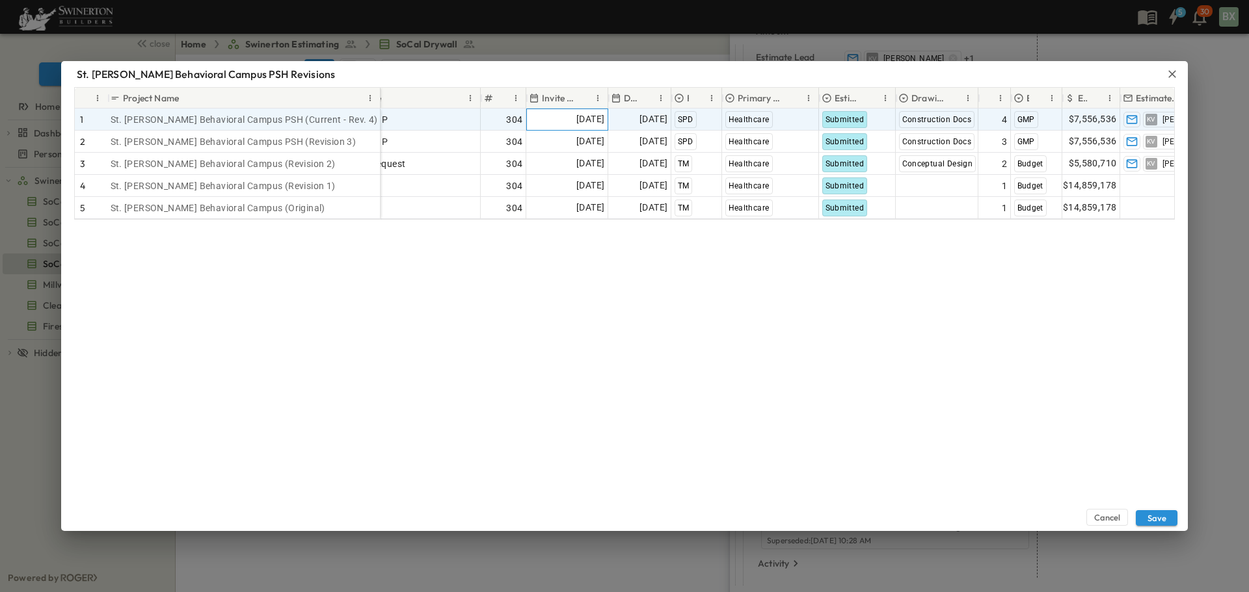
click at [576, 121] on span "[DATE]" at bounding box center [590, 119] width 28 height 15
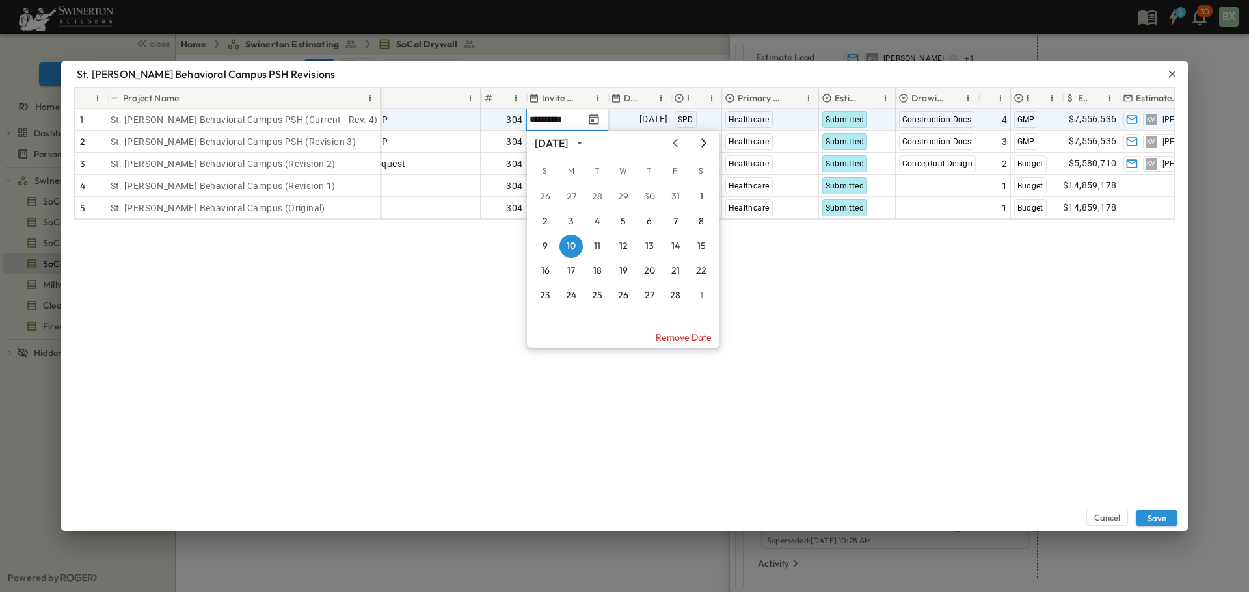
click at [704, 144] on icon "Next month" at bounding box center [703, 143] width 5 height 8
click at [706, 146] on icon "Next month" at bounding box center [704, 143] width 16 height 10
click at [707, 147] on icon "Next month" at bounding box center [704, 143] width 16 height 10
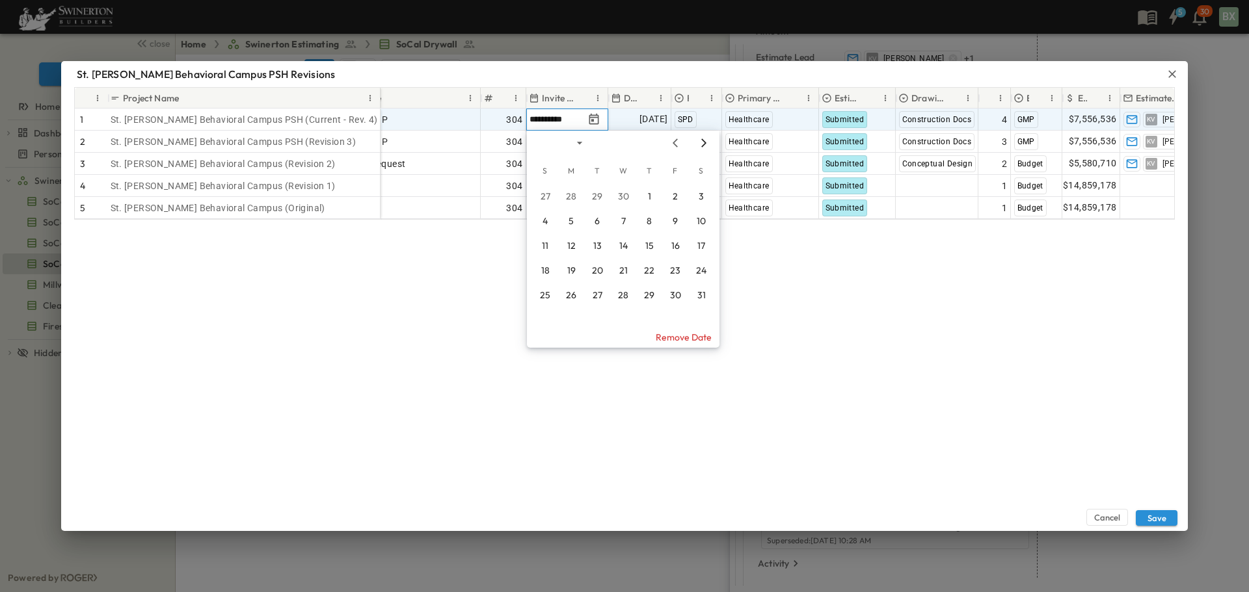
click at [707, 147] on icon "Next month" at bounding box center [704, 143] width 16 height 10
click at [652, 196] on button "2" at bounding box center [648, 196] width 23 height 23
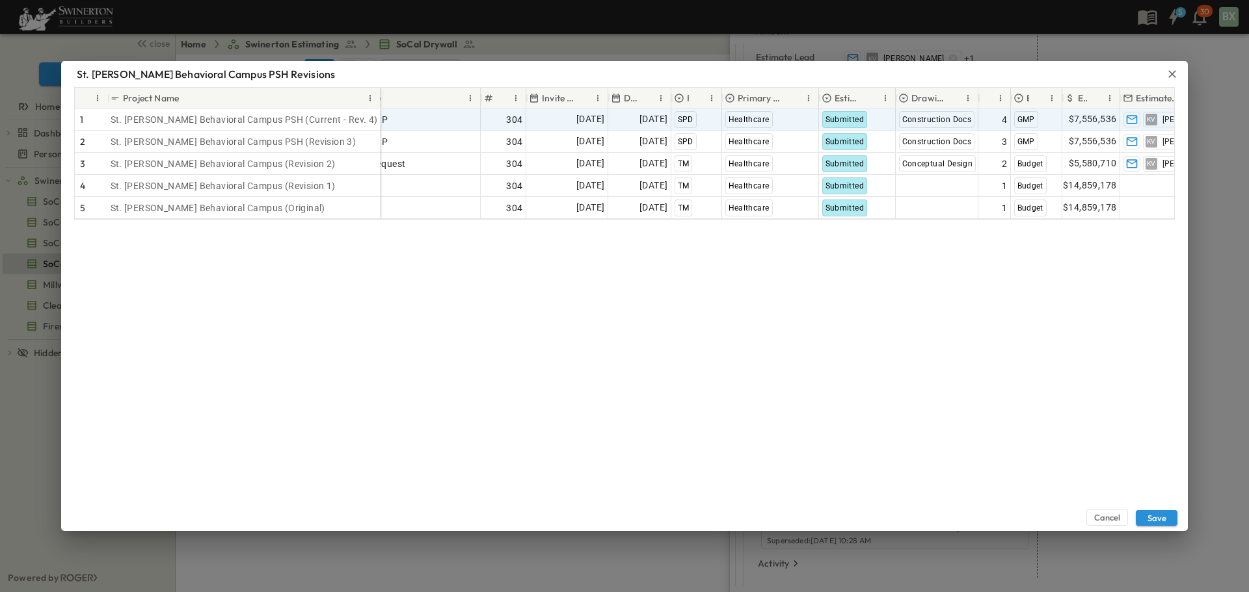
click at [659, 294] on div "Cancel Save" at bounding box center [624, 376] width 1126 height 312
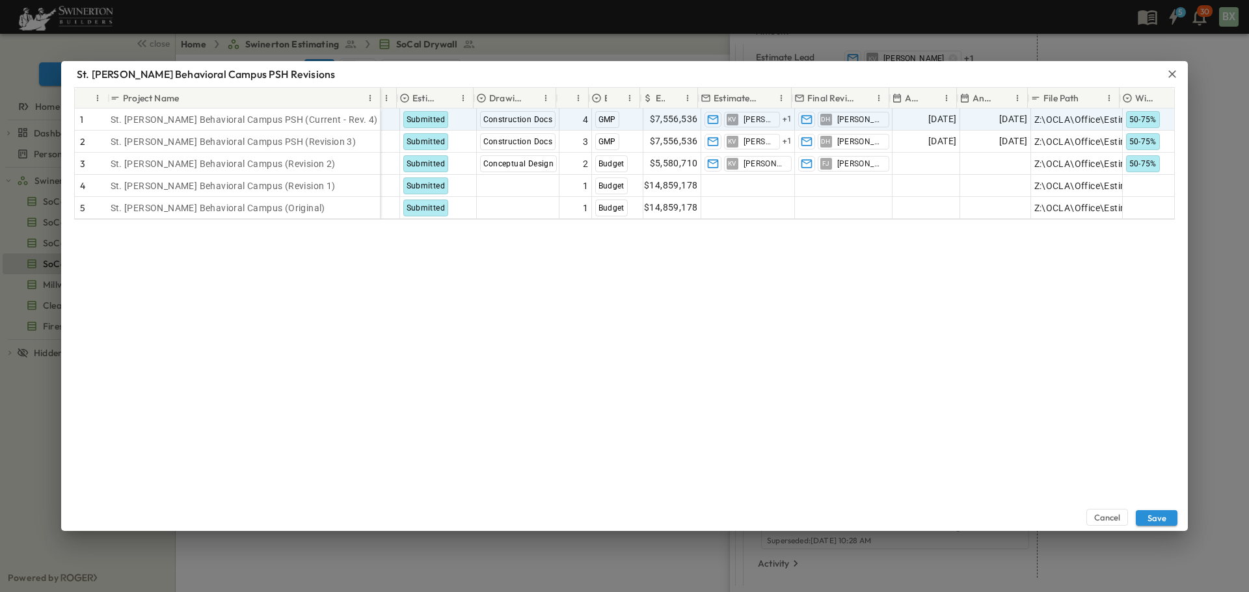
scroll to position [0, 546]
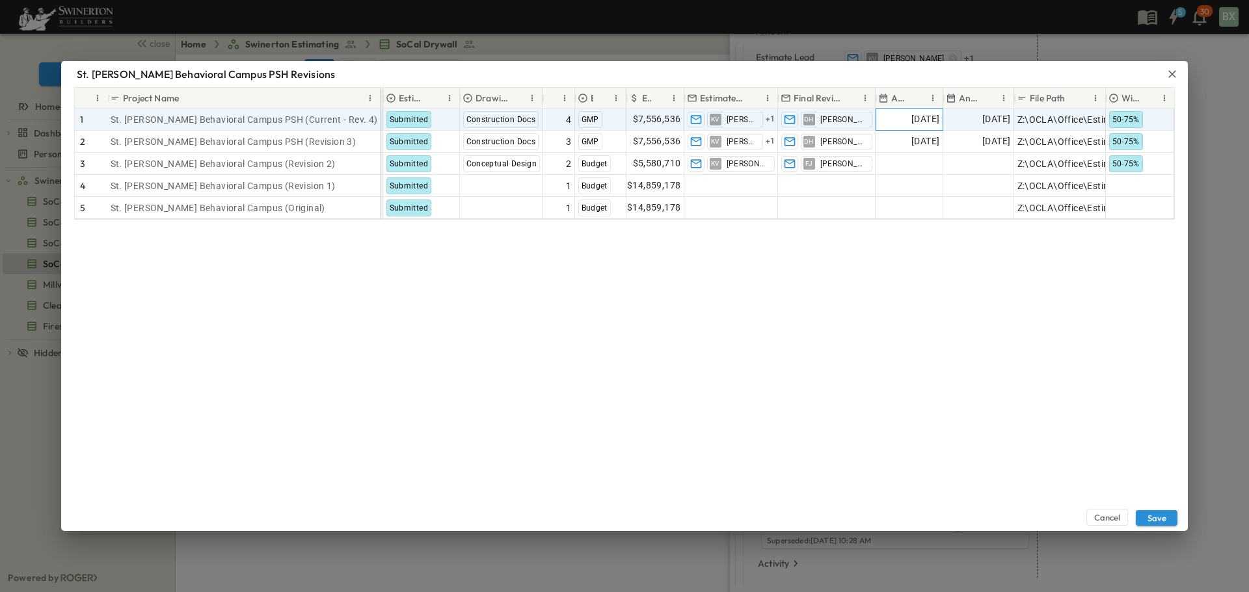
click at [918, 120] on span "[DATE]" at bounding box center [925, 119] width 28 height 15
click at [982, 119] on span "[DATE]" at bounding box center [996, 119] width 28 height 15
click at [918, 118] on span "[DATE]" at bounding box center [925, 119] width 28 height 15
click at [983, 118] on span "[DATE]" at bounding box center [996, 119] width 28 height 15
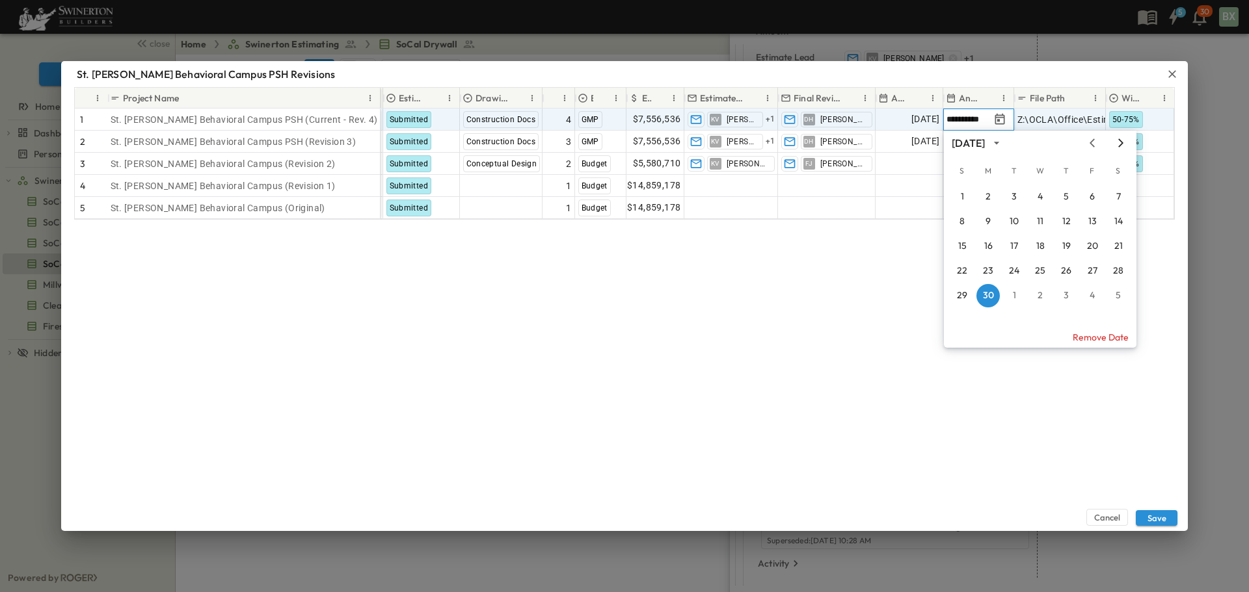
click at [1120, 148] on icon "Next month" at bounding box center [1121, 143] width 16 height 10
click at [1121, 145] on icon "Next month" at bounding box center [1120, 143] width 5 height 8
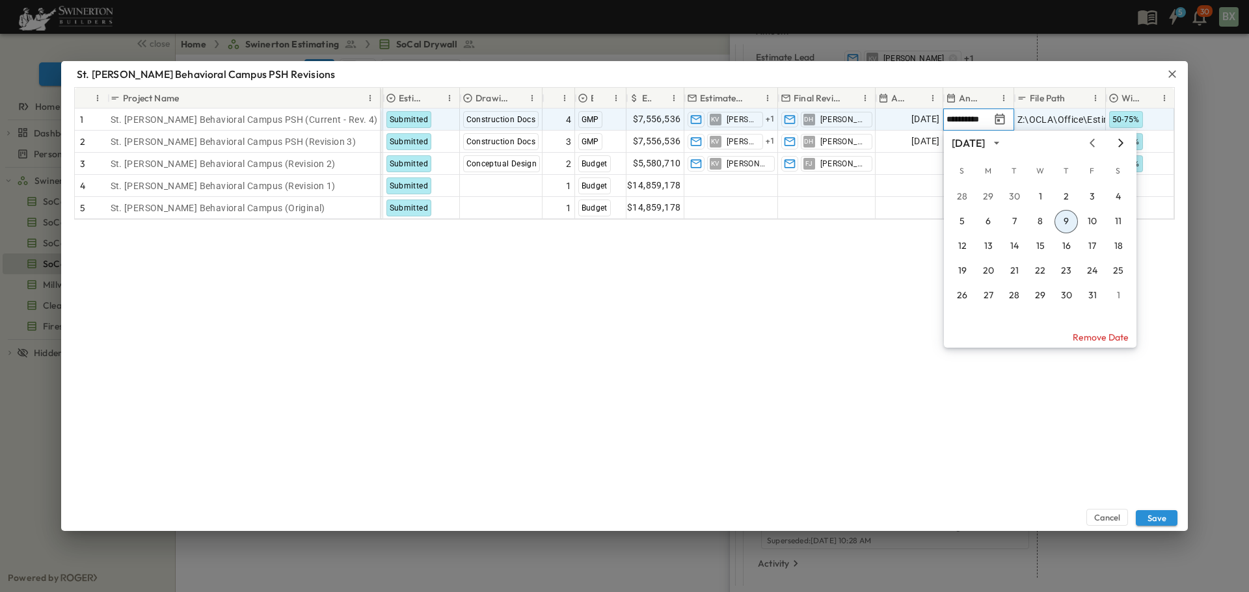
click at [1121, 145] on icon "Next month" at bounding box center [1120, 143] width 5 height 8
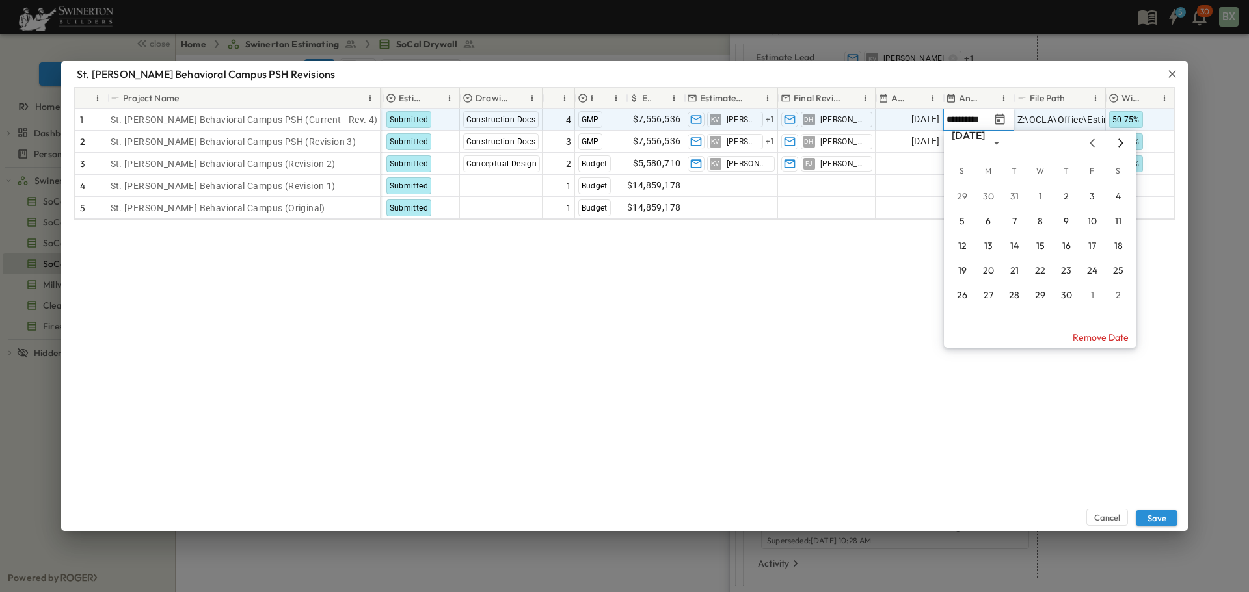
click at [1121, 145] on icon "Next month" at bounding box center [1120, 143] width 5 height 8
click at [1009, 293] on button "30" at bounding box center [1013, 295] width 23 height 23
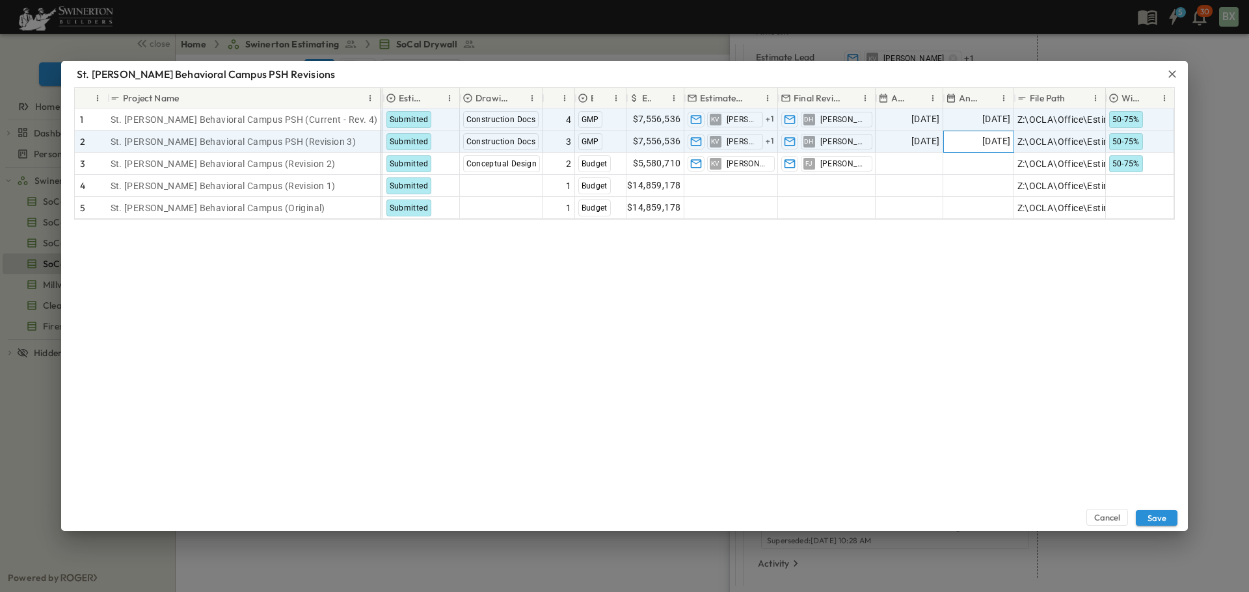
click at [996, 142] on span "[DATE]" at bounding box center [996, 141] width 28 height 15
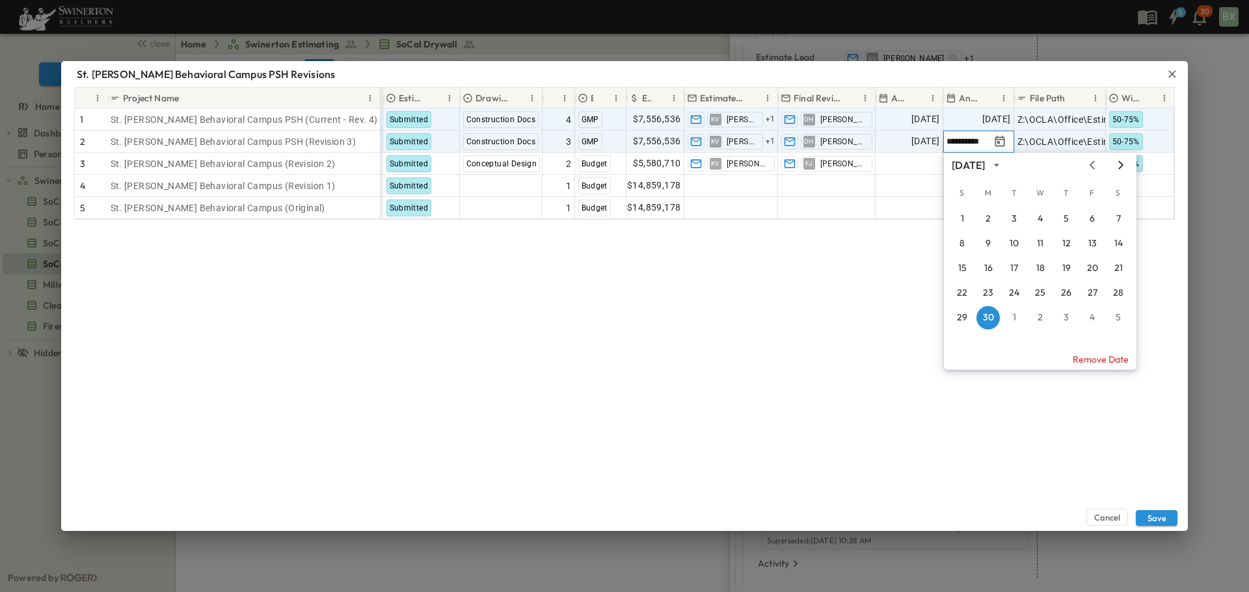
click at [1122, 165] on icon "Next month" at bounding box center [1120, 165] width 5 height 8
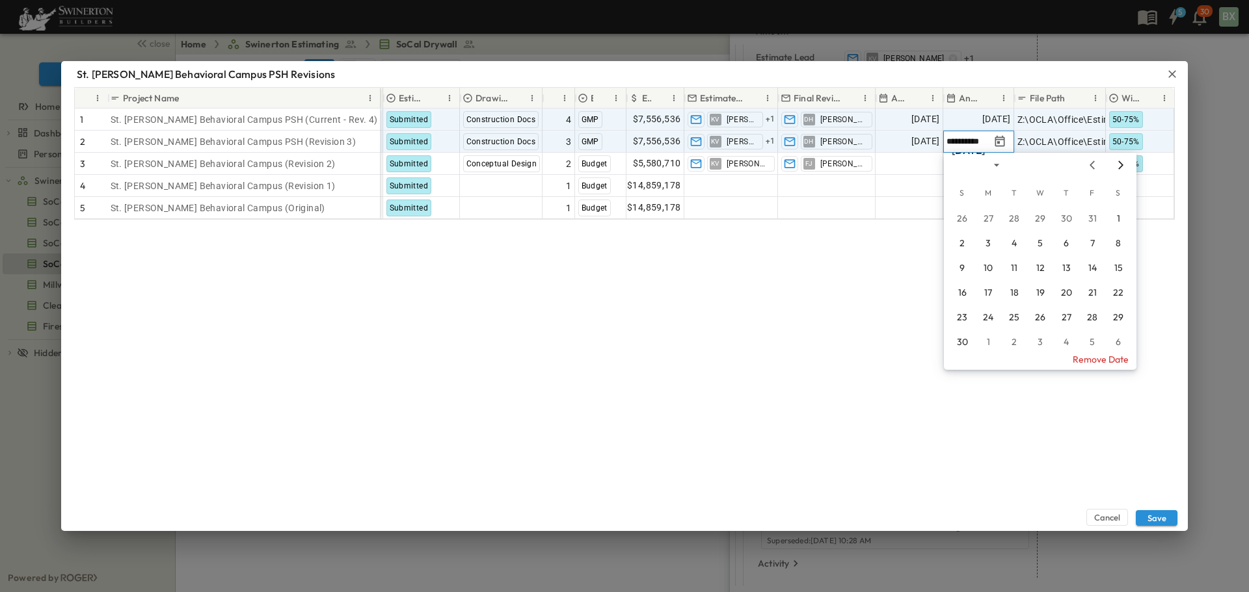
click at [1122, 165] on icon "Next month" at bounding box center [1120, 165] width 5 height 8
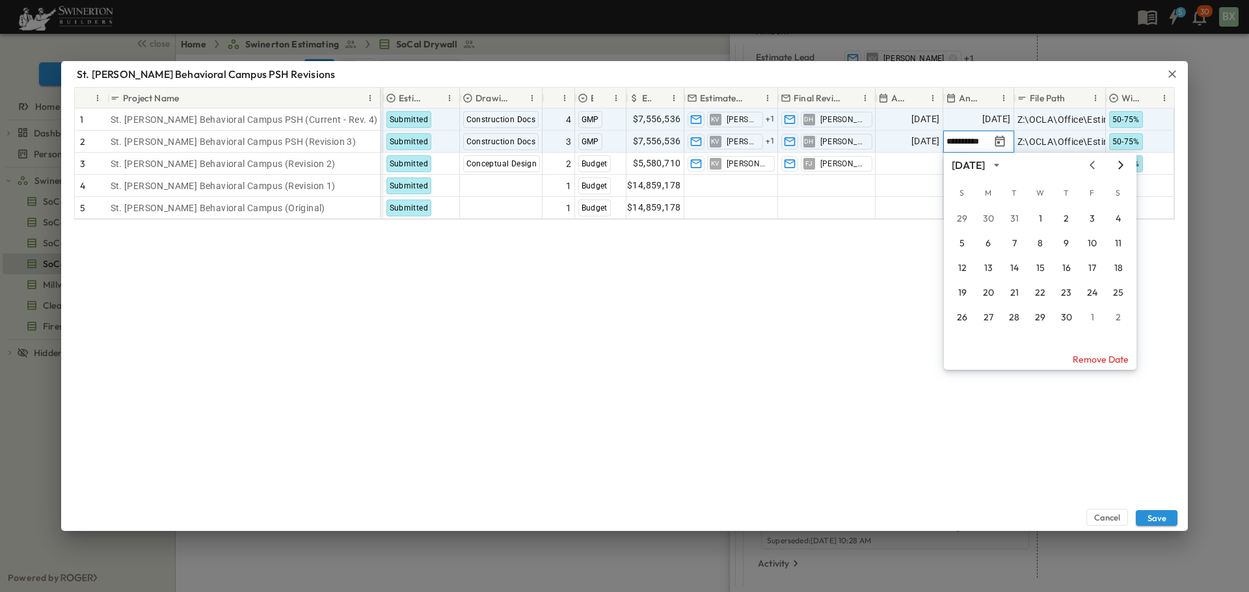
click at [1122, 165] on icon "Next month" at bounding box center [1120, 165] width 5 height 8
click at [1015, 317] on button "30" at bounding box center [1013, 317] width 23 height 23
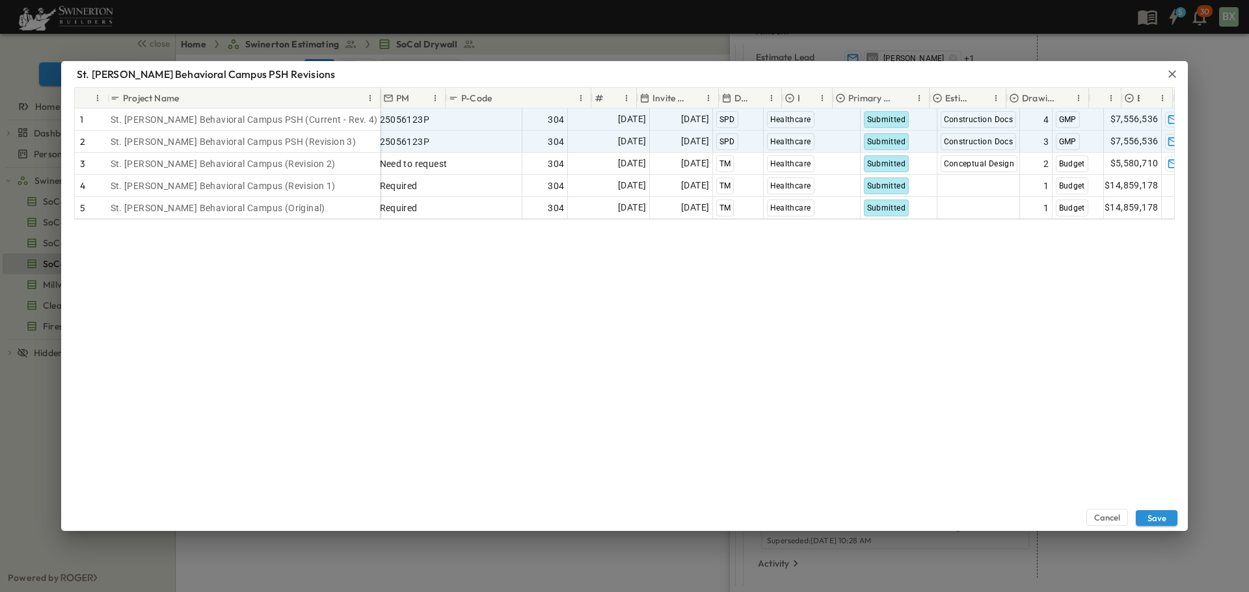
scroll to position [0, 0]
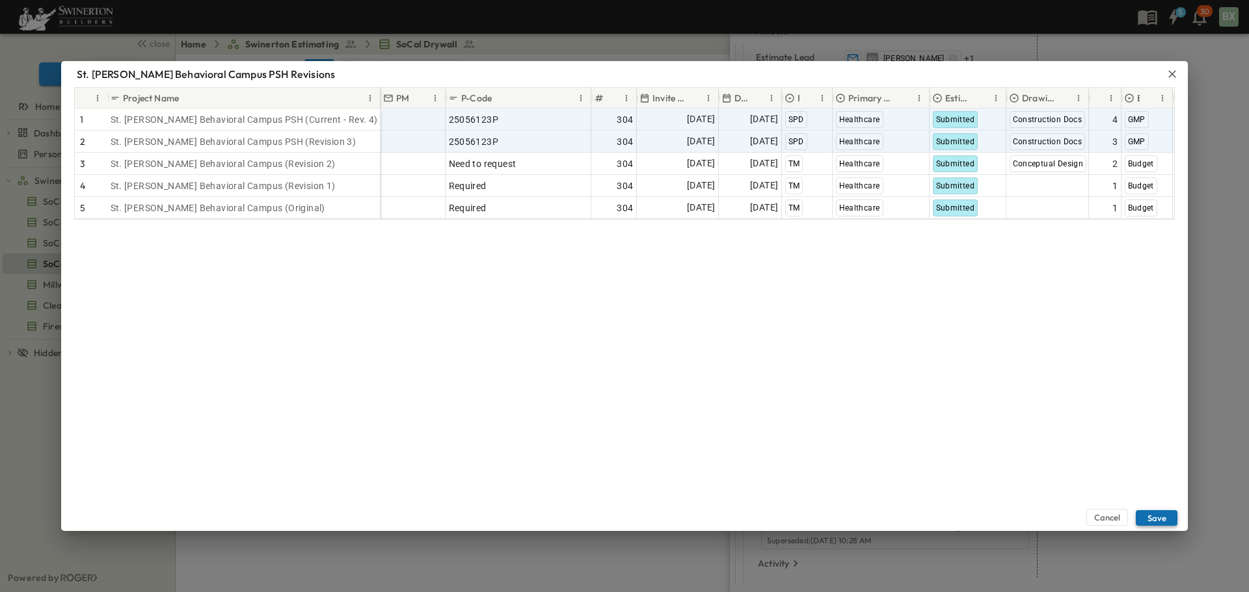
click at [1157, 515] on button "Save" at bounding box center [1157, 519] width 42 height 16
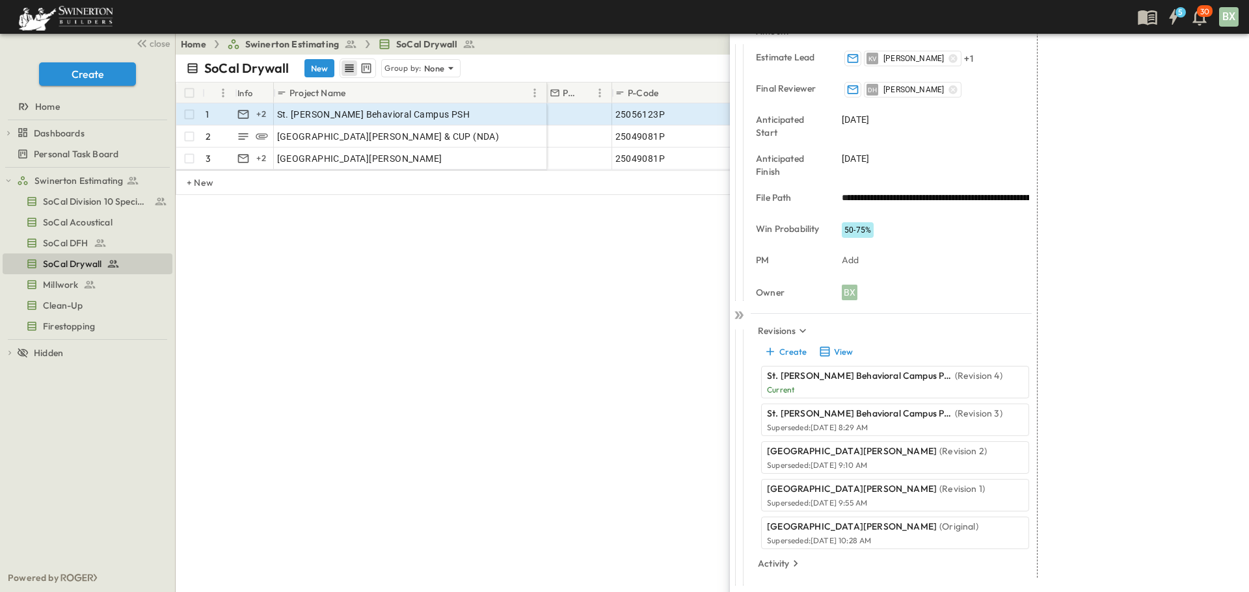
type input "*"
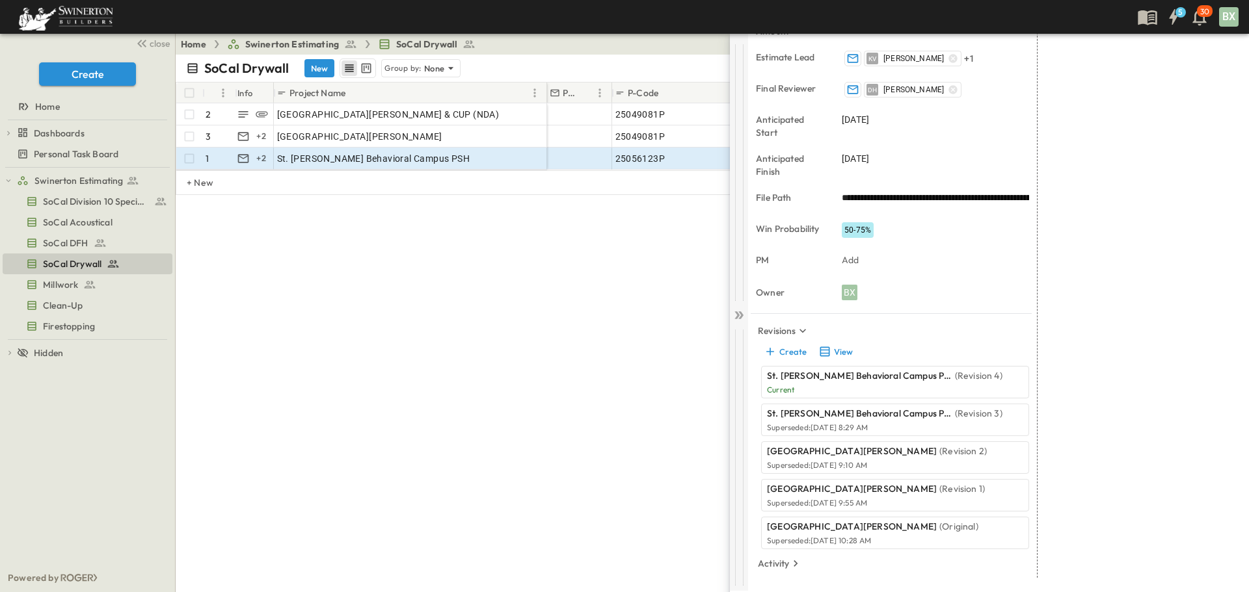
click at [736, 317] on icon at bounding box center [738, 315] width 13 height 13
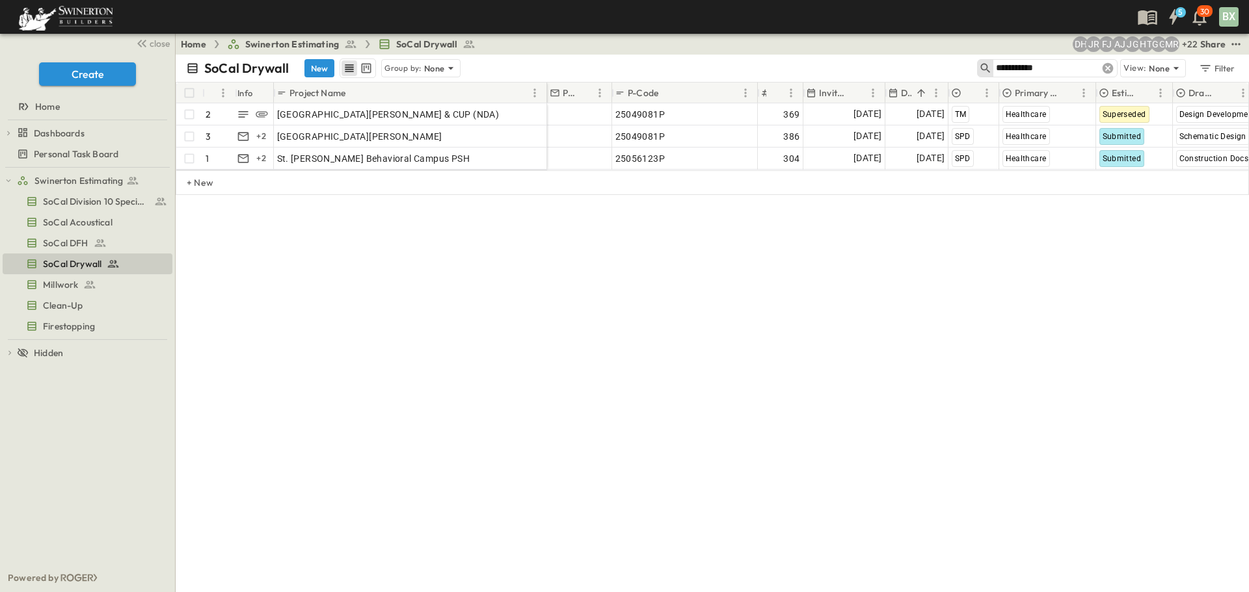
click at [1110, 68] on icon at bounding box center [1107, 68] width 13 height 13
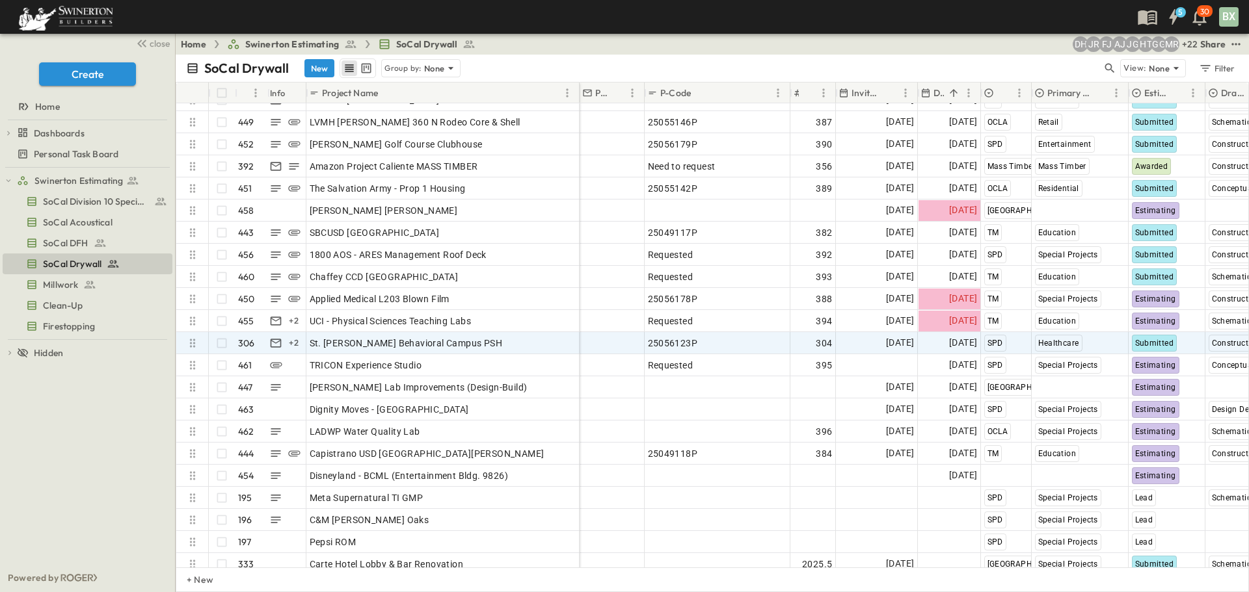
scroll to position [9756, 0]
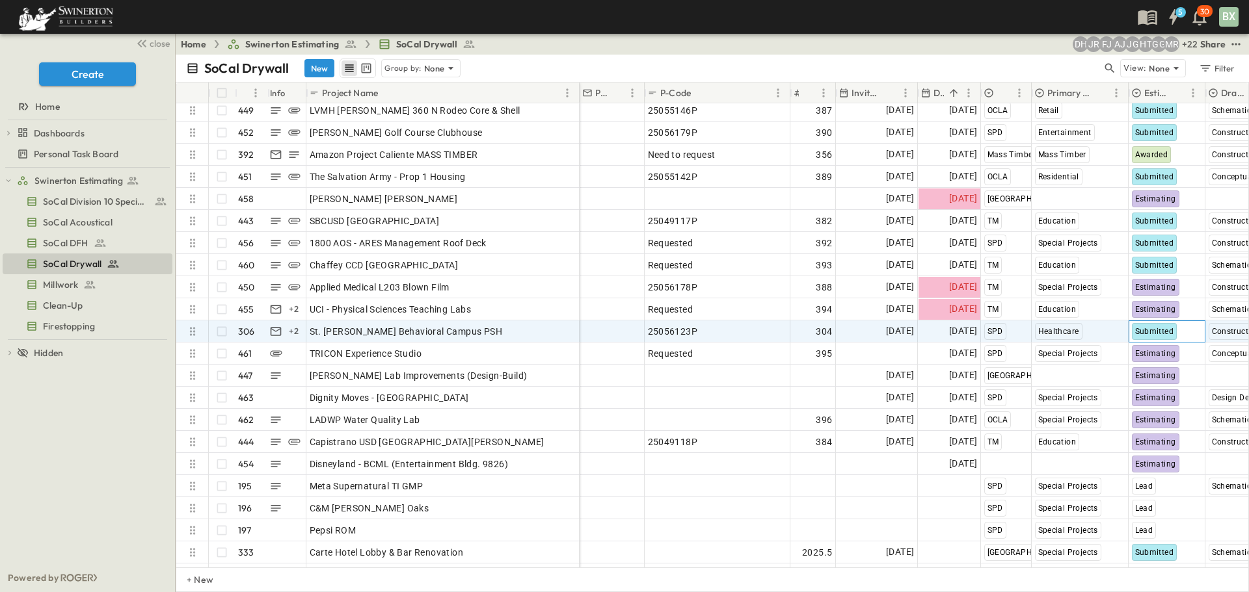
click at [1154, 336] on span "Submitted" at bounding box center [1154, 331] width 39 height 9
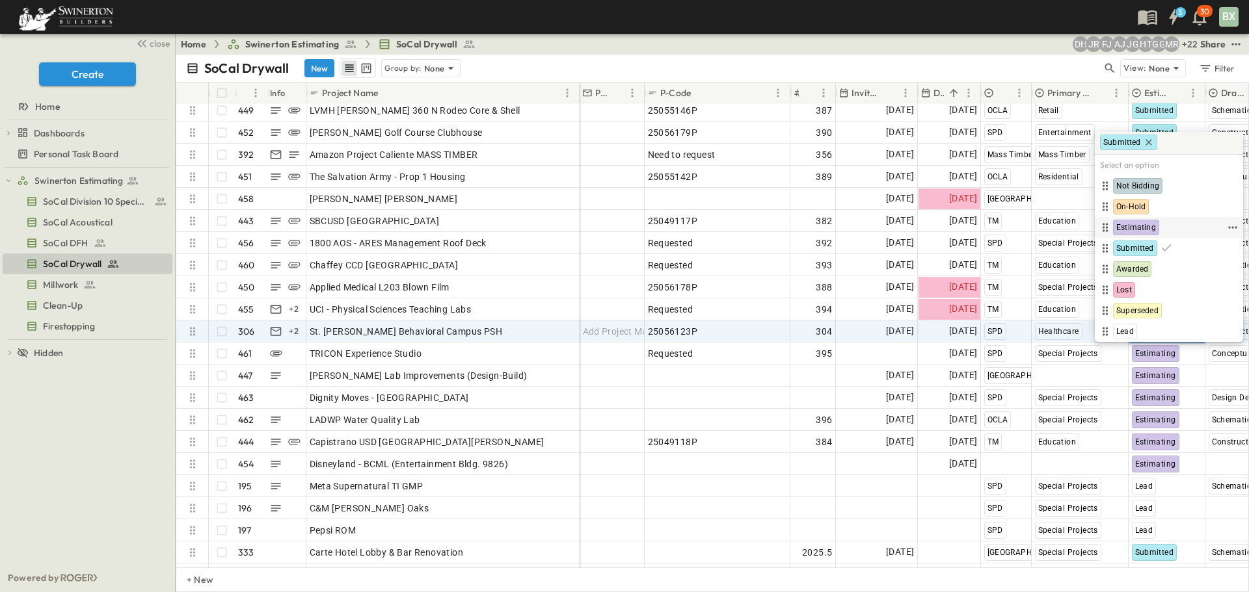
click at [1143, 222] on span "Estimating" at bounding box center [1136, 227] width 40 height 10
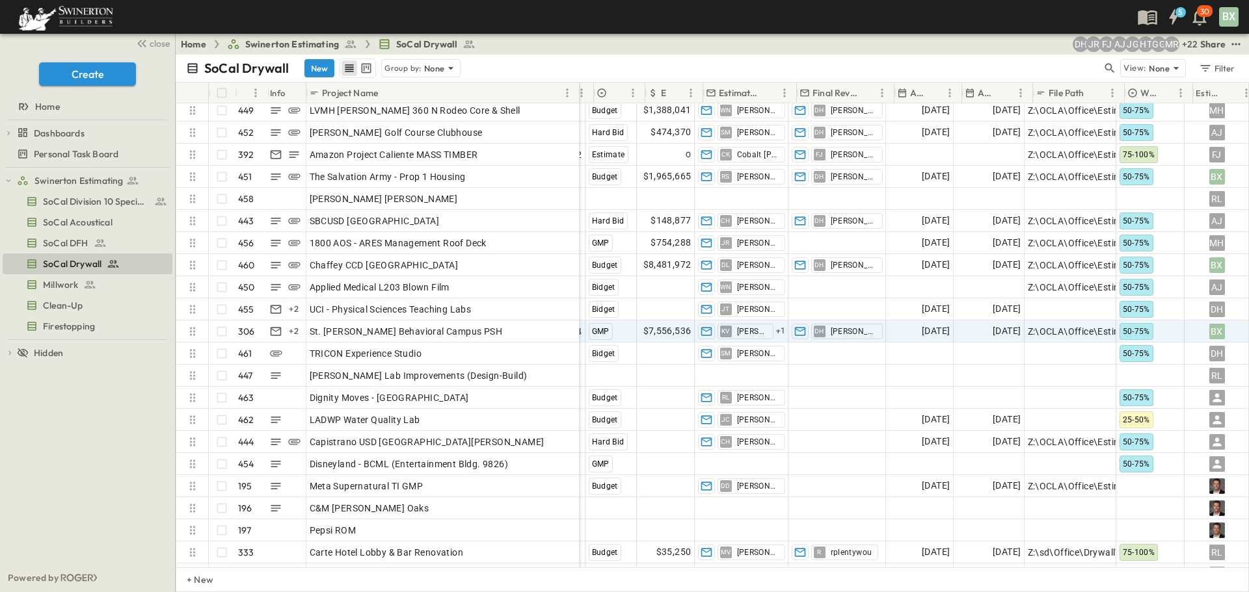
scroll to position [9756, 723]
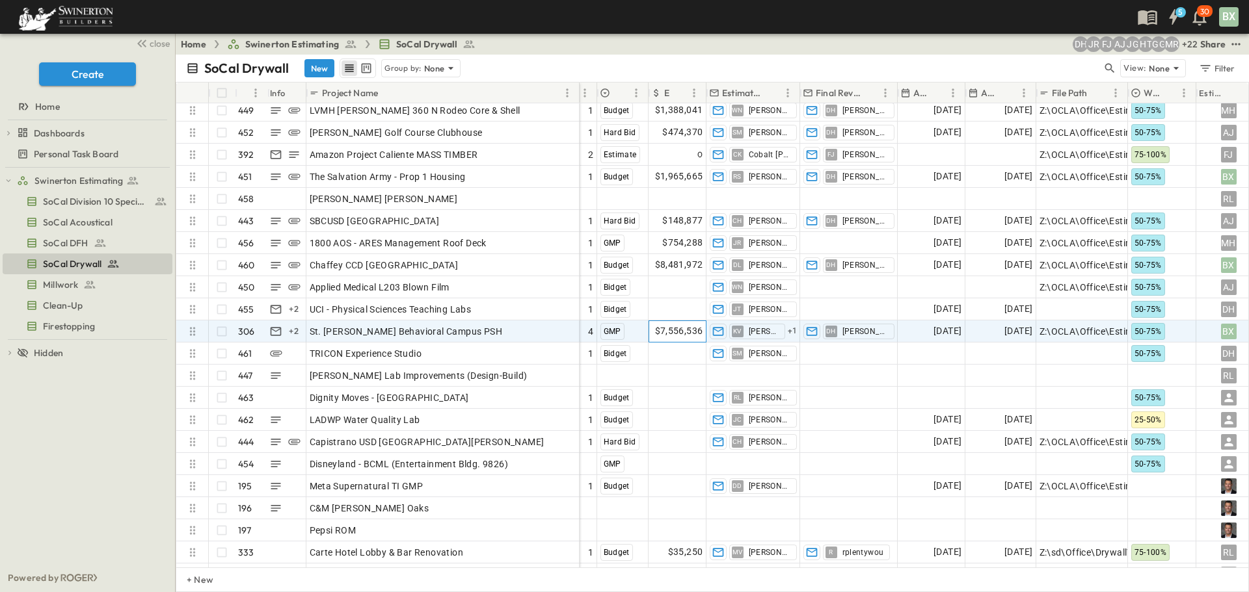
click at [684, 332] on span "$7,556,536" at bounding box center [679, 331] width 48 height 15
drag, startPoint x: 652, startPoint y: 330, endPoint x: 715, endPoint y: 330, distance: 63.1
click at [715, 330] on div "25056123P 304 [DATE] [DATE] SPD Healthcare Estimating Construction Docs 4 GMP ​…" at bounding box center [591, 332] width 1340 height 22
click at [687, 328] on input "*******" at bounding box center [679, 331] width 40 height 13
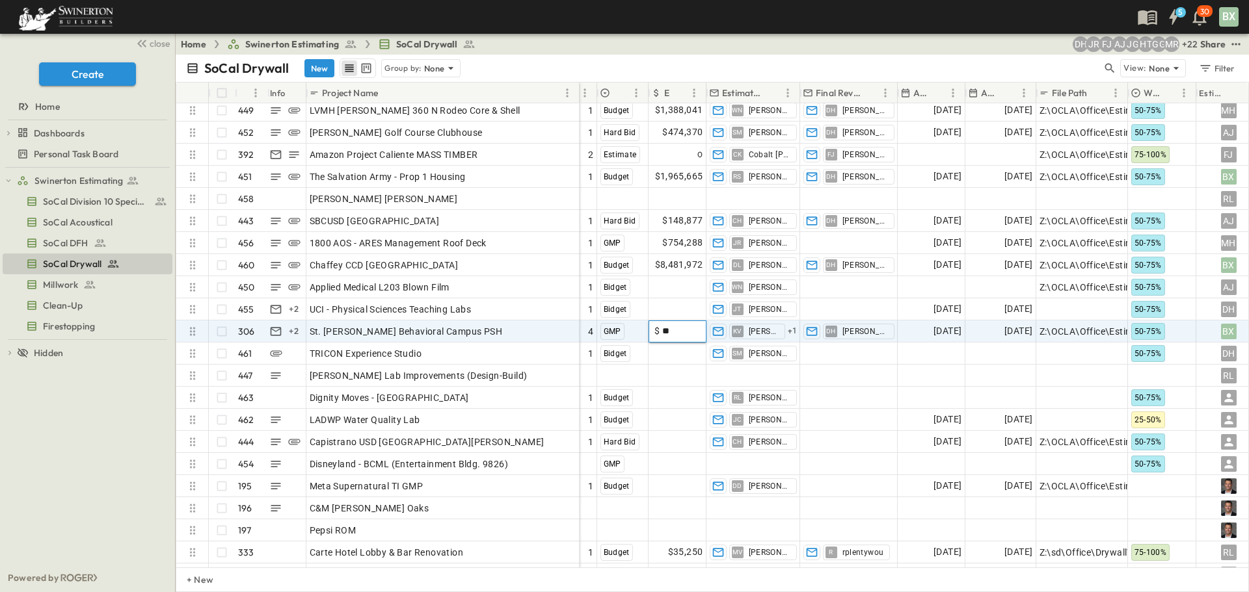
click at [688, 330] on input "**" at bounding box center [679, 331] width 40 height 13
type input "*"
click at [960, 336] on span "[DATE]" at bounding box center [947, 331] width 28 height 15
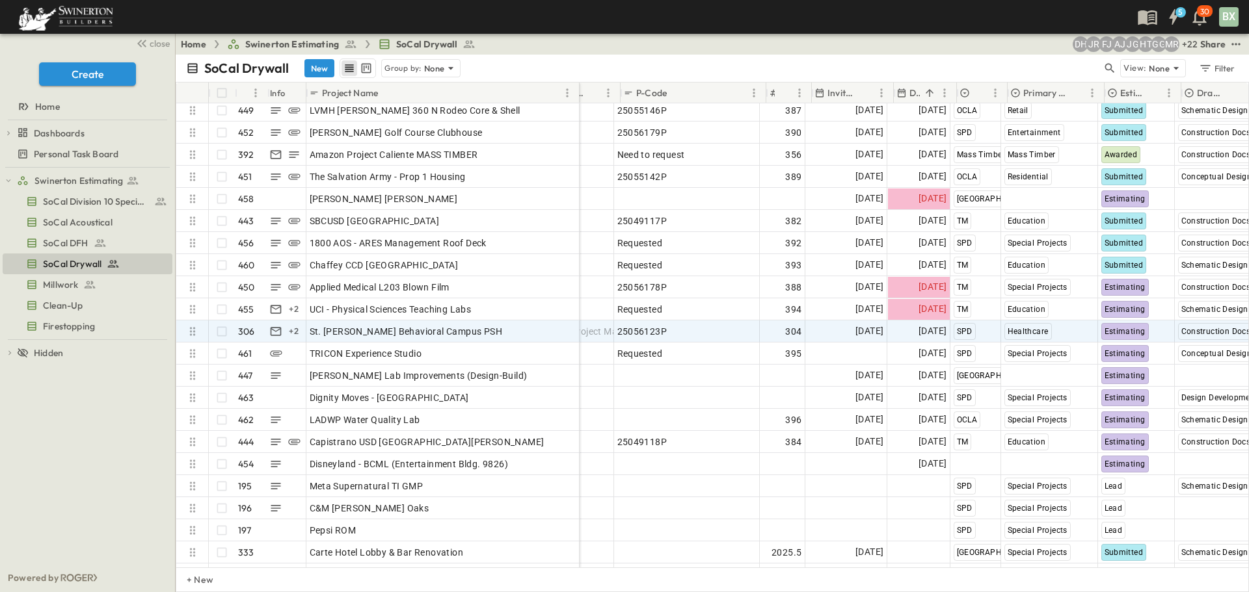
scroll to position [9756, 0]
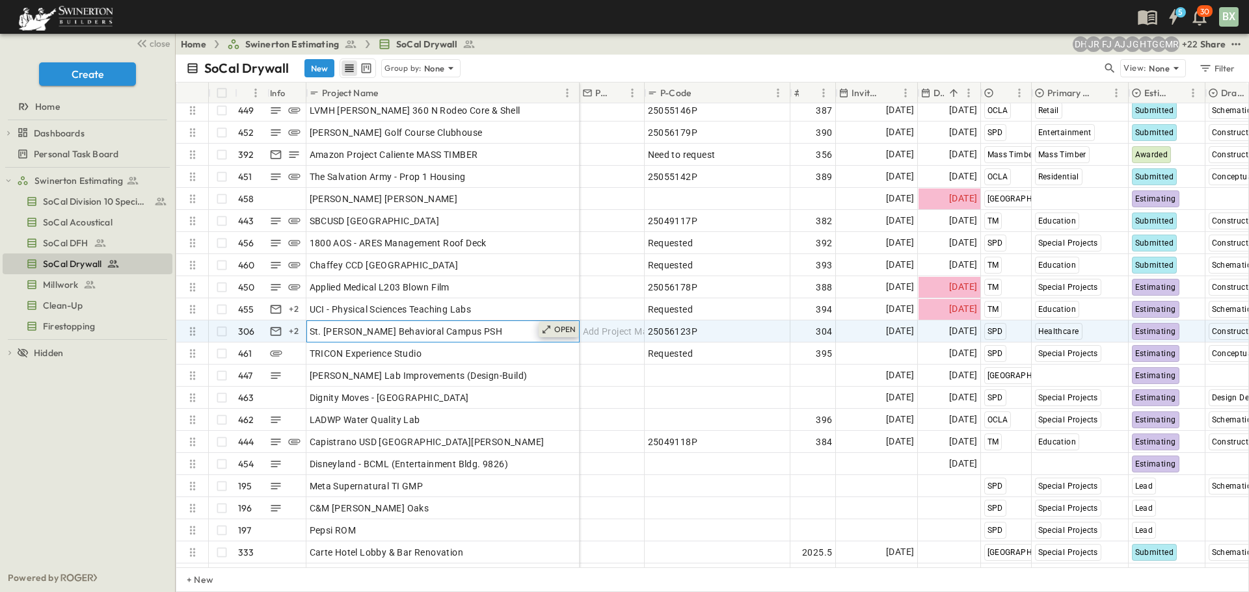
click at [556, 332] on p "OPEN" at bounding box center [565, 330] width 22 height 10
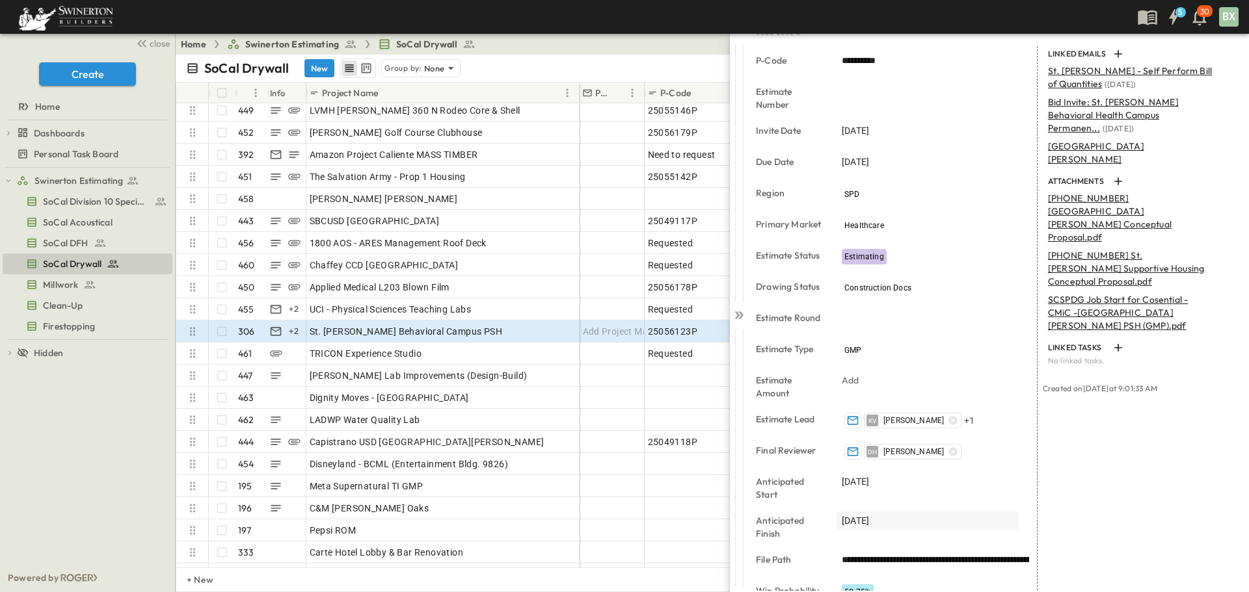
scroll to position [245, 0]
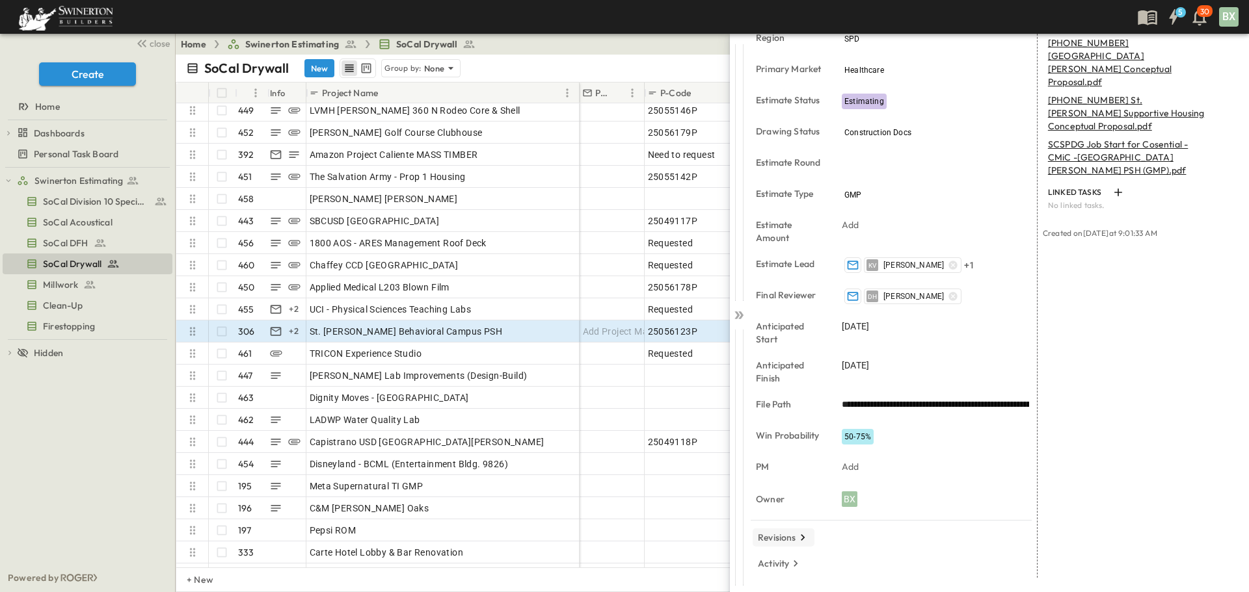
click at [802, 535] on icon "button" at bounding box center [802, 537] width 13 height 13
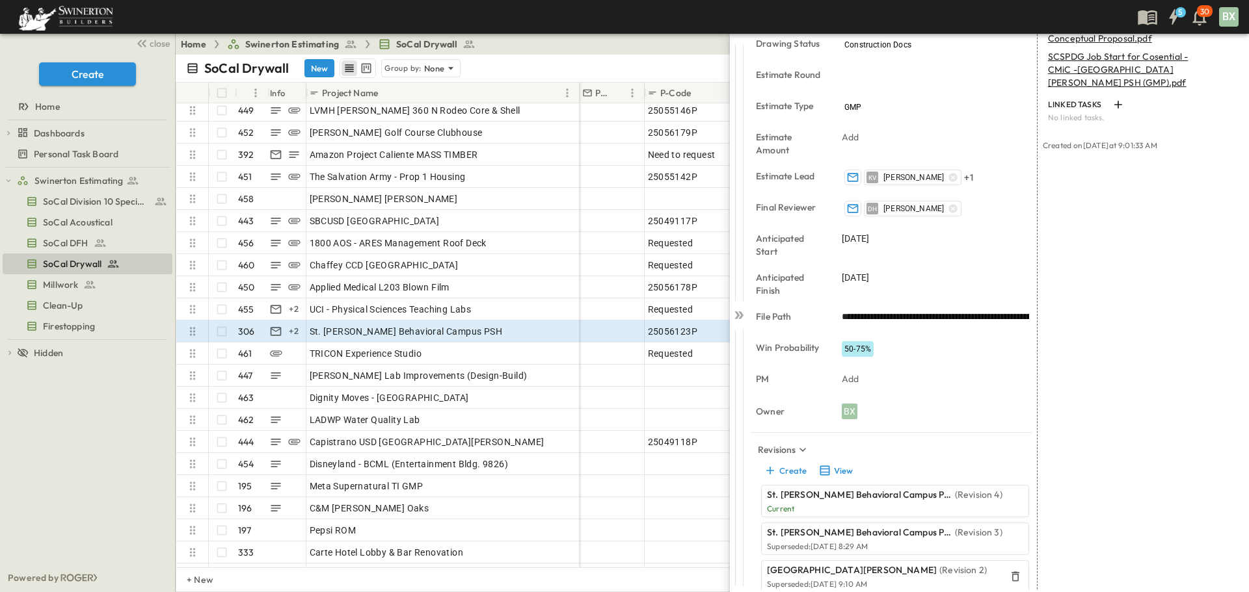
scroll to position [310, 0]
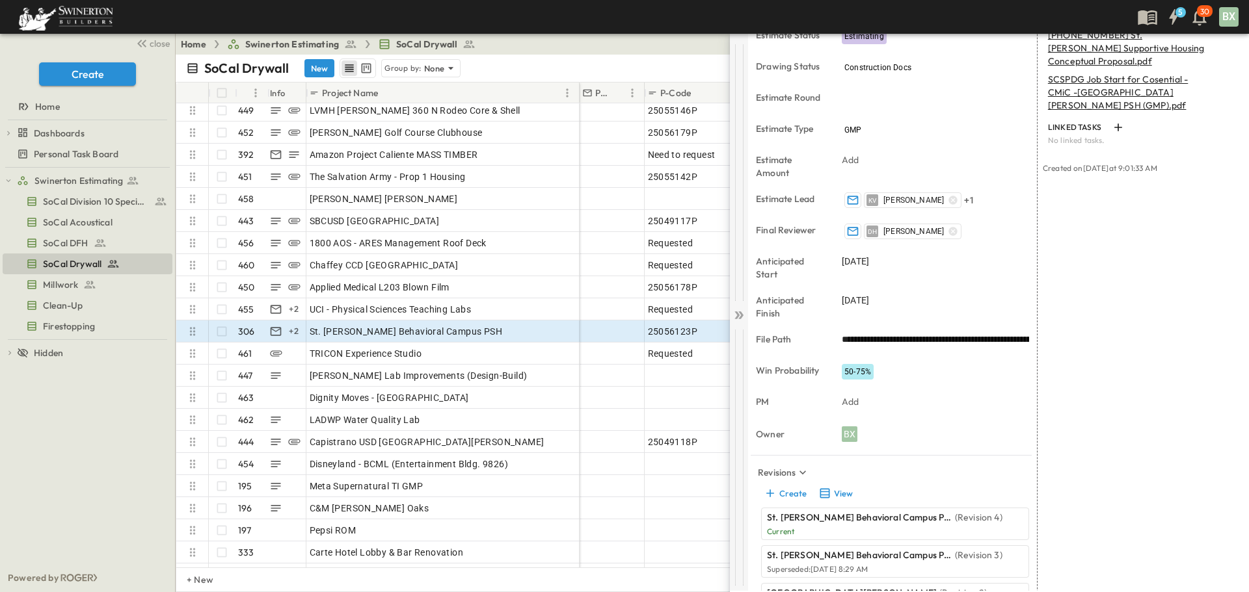
click at [743, 315] on icon at bounding box center [740, 316] width 5 height 8
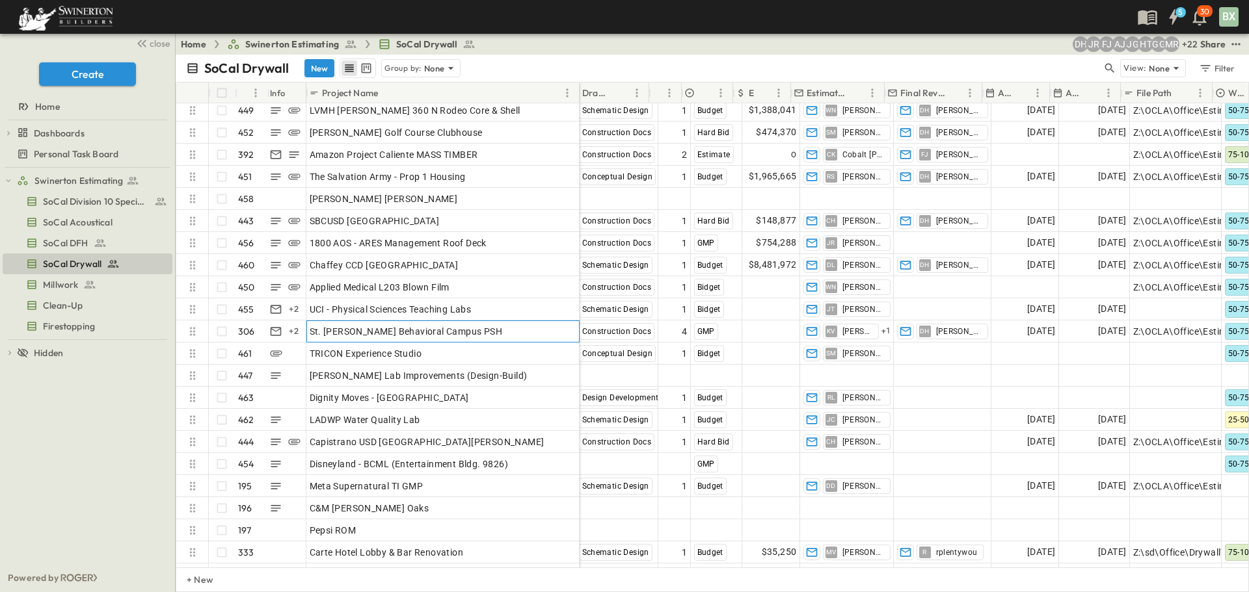
scroll to position [9756, 639]
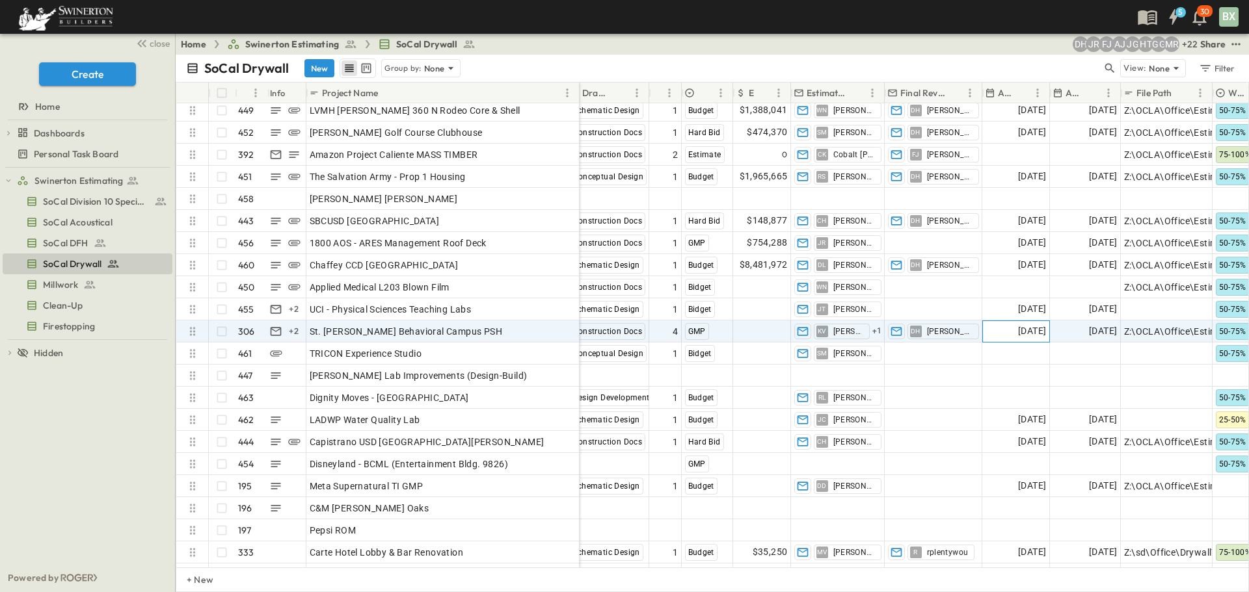
click at [1039, 334] on span "[DATE]" at bounding box center [1032, 331] width 28 height 15
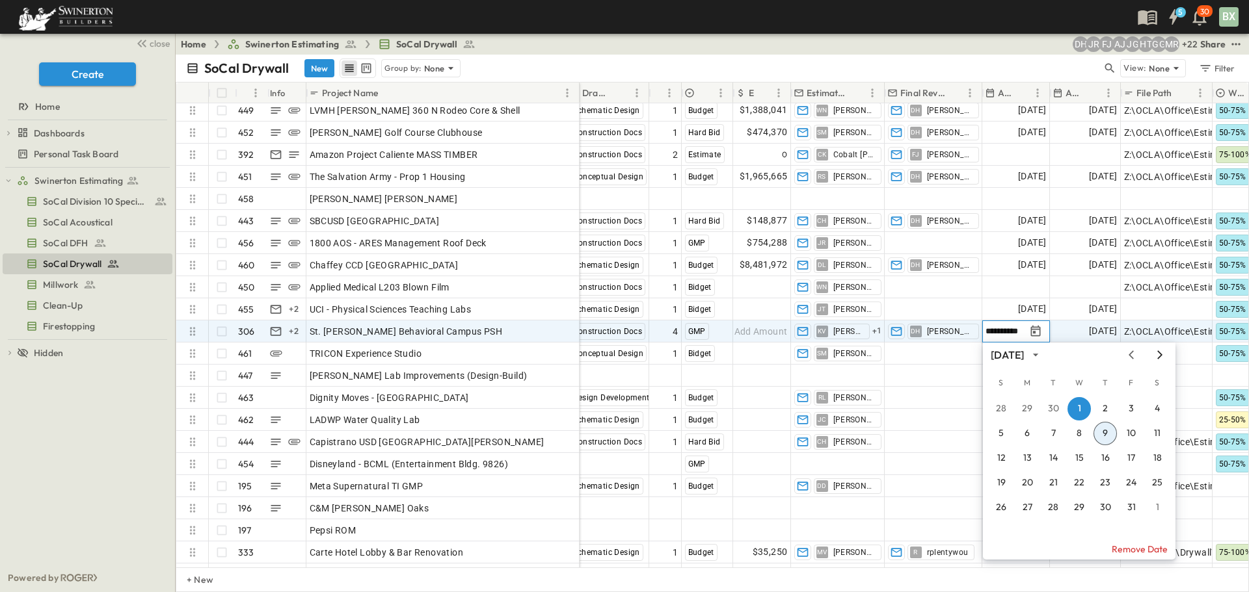
click at [1158, 359] on icon "Next month" at bounding box center [1159, 355] width 5 height 8
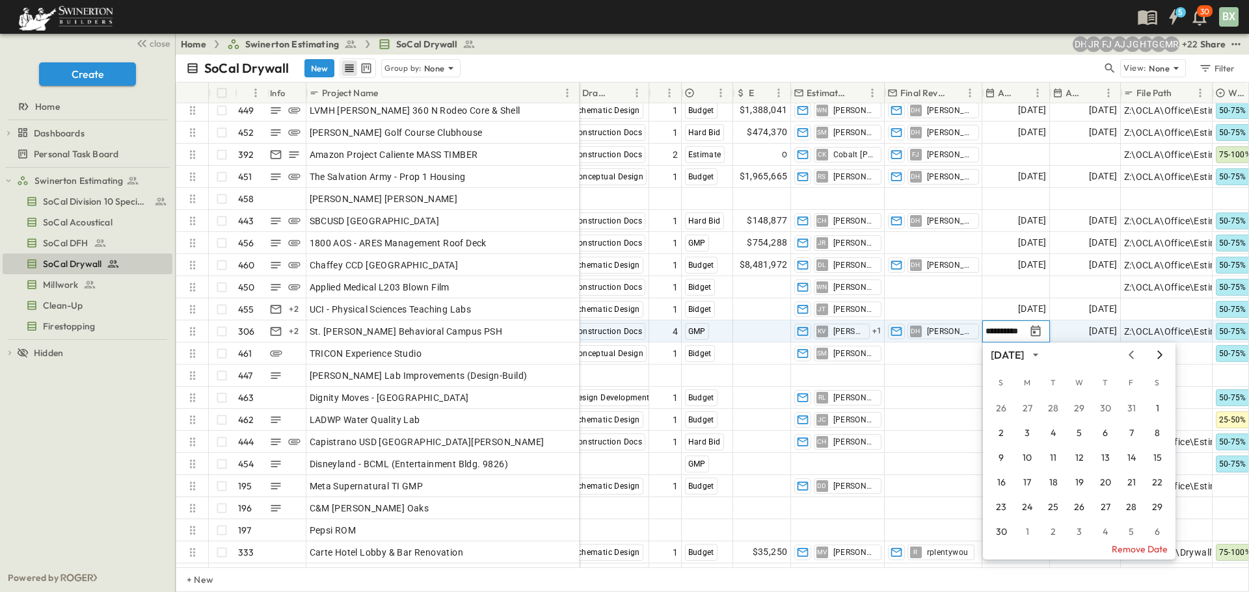
click at [1158, 359] on icon "Next month" at bounding box center [1159, 355] width 5 height 8
click at [1162, 356] on icon "Next month" at bounding box center [1160, 355] width 16 height 10
click at [1110, 405] on button "1" at bounding box center [1104, 408] width 23 height 23
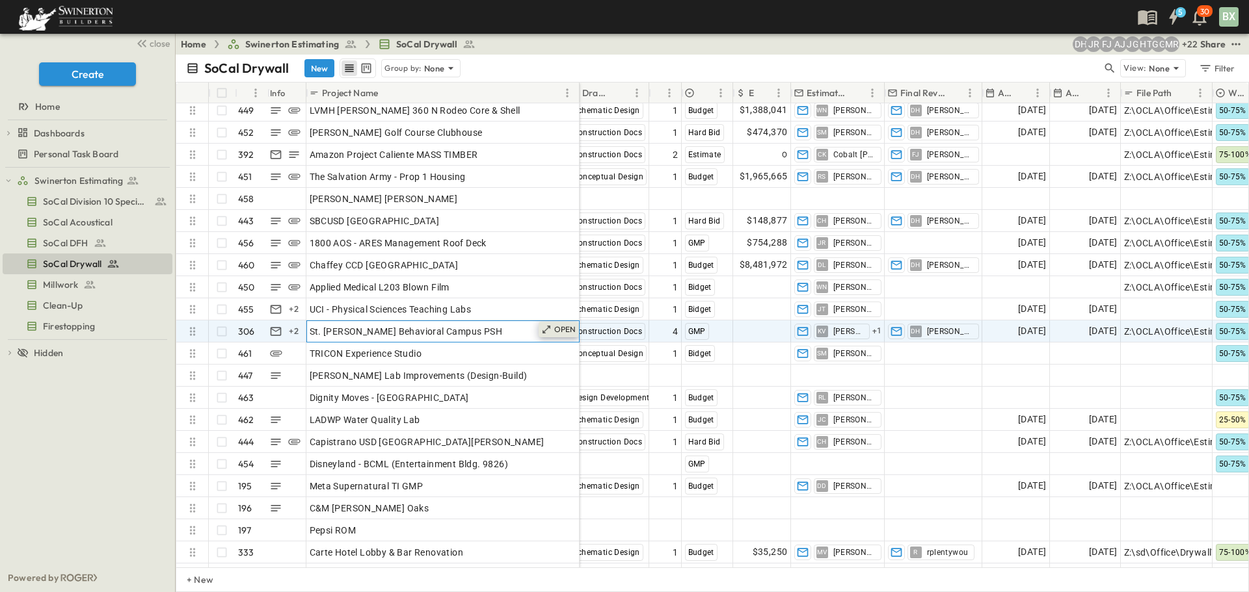
click at [546, 329] on icon at bounding box center [546, 330] width 10 height 10
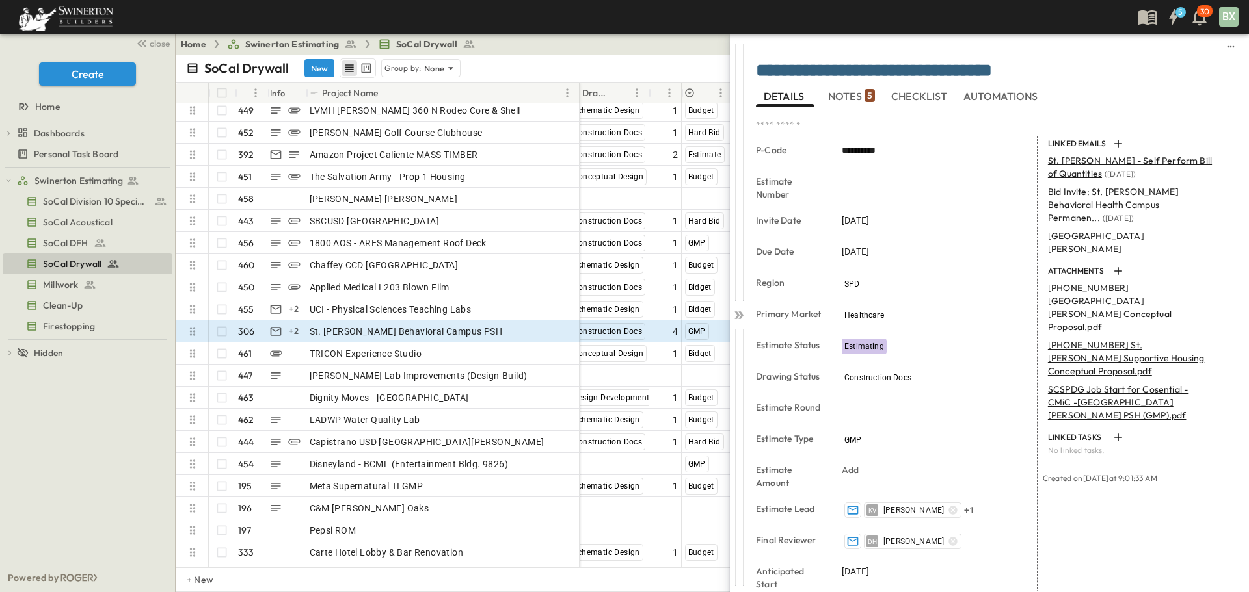
click at [840, 98] on span "NOTES 5" at bounding box center [851, 96] width 47 height 12
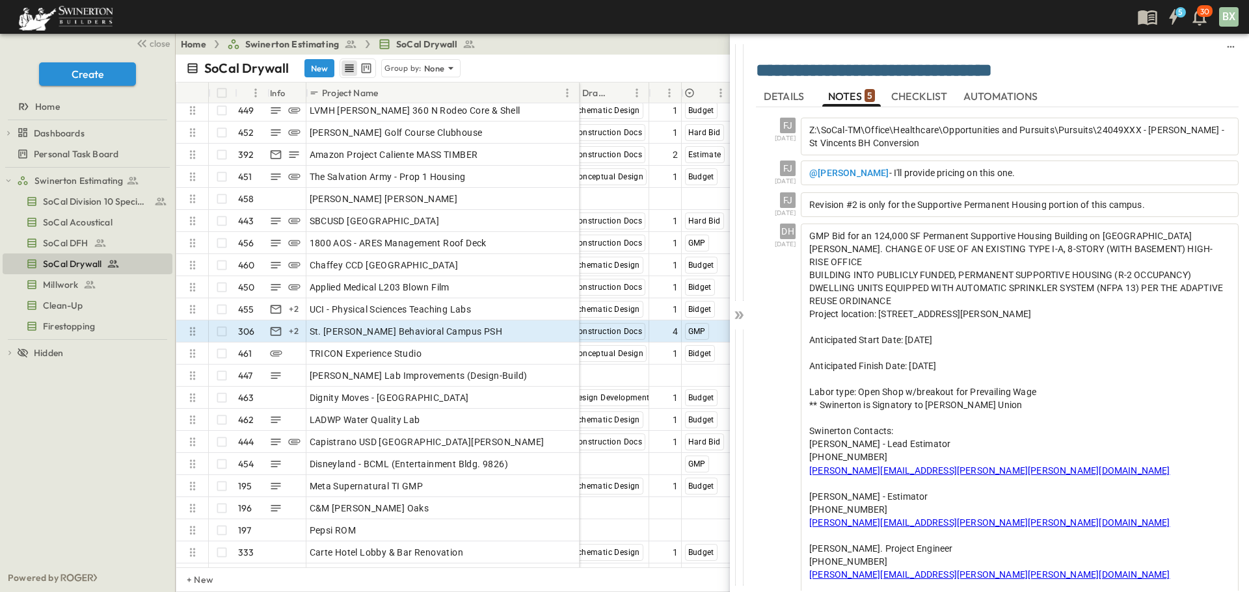
click at [784, 95] on span "DETAILS" at bounding box center [785, 96] width 43 height 12
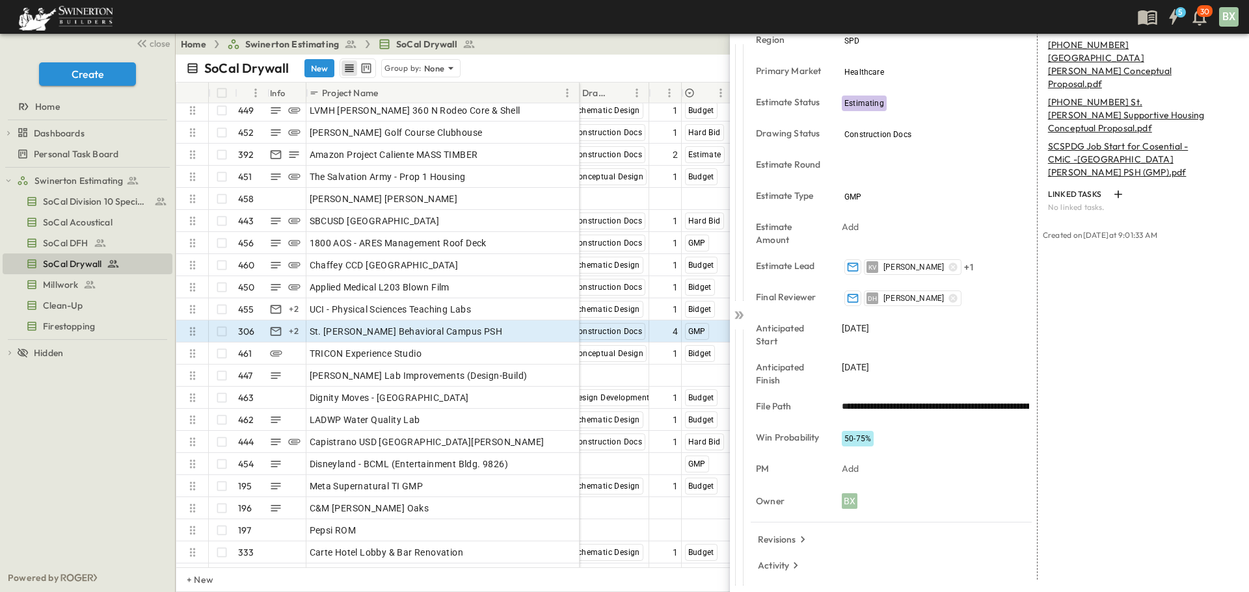
scroll to position [245, 0]
click at [738, 323] on div at bounding box center [739, 312] width 18 height 557
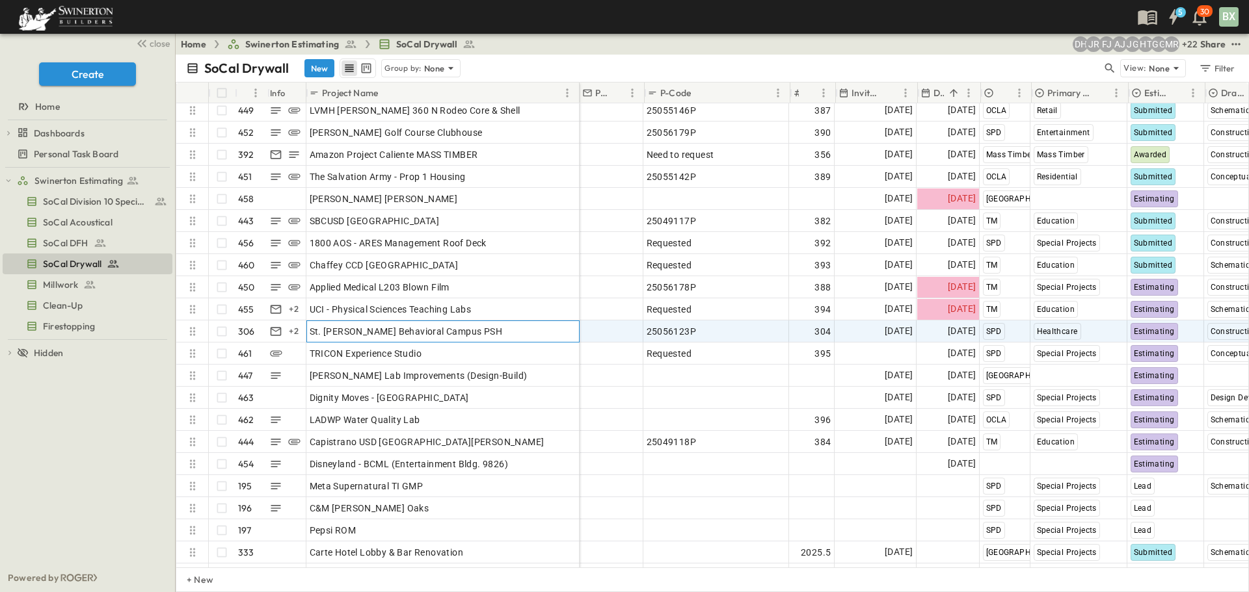
scroll to position [9756, 0]
click at [567, 325] on p "OPEN" at bounding box center [565, 330] width 22 height 10
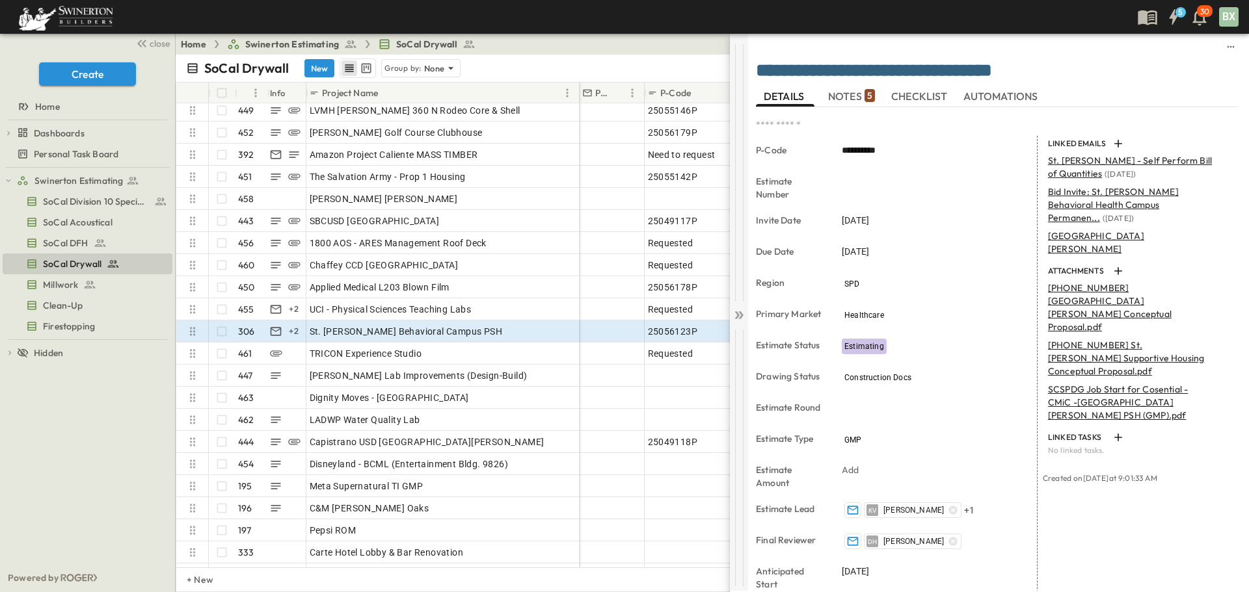
click at [733, 324] on div at bounding box center [739, 312] width 18 height 557
